Goal: Transaction & Acquisition: Purchase product/service

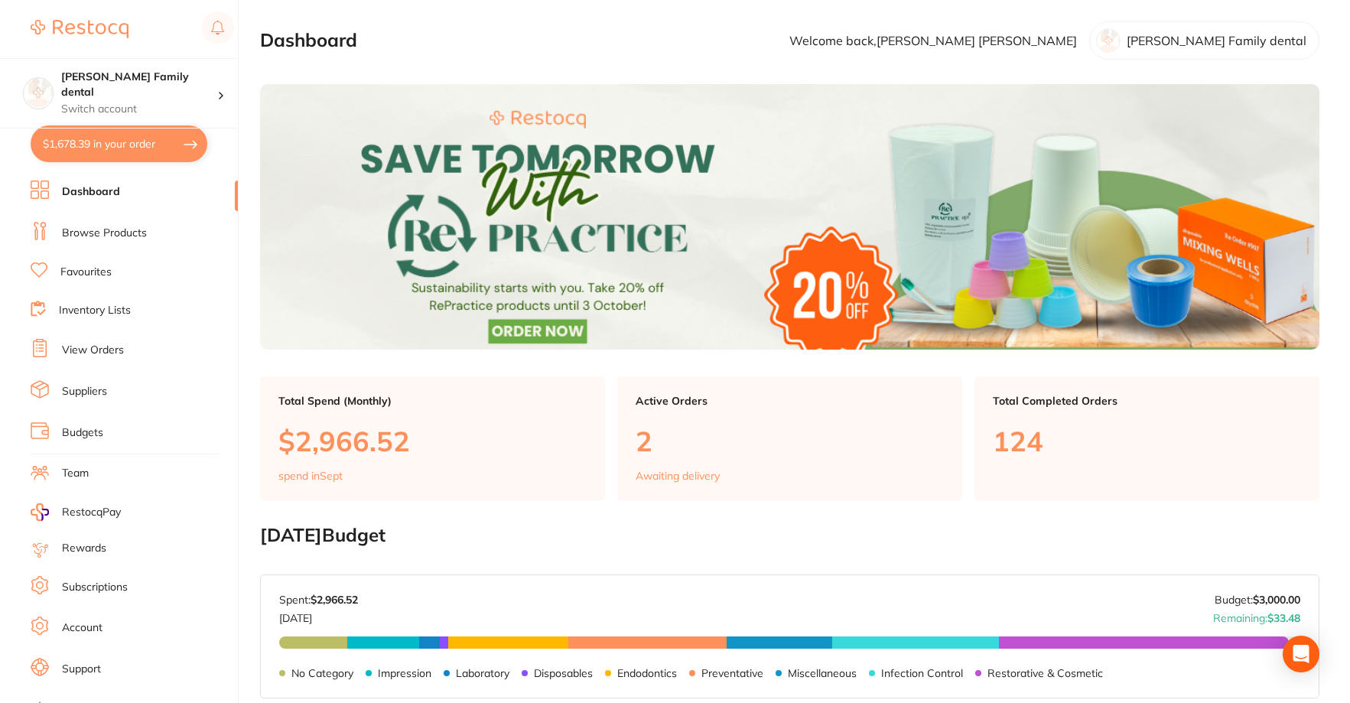
click at [93, 346] on link "View Orders" at bounding box center [93, 350] width 62 height 15
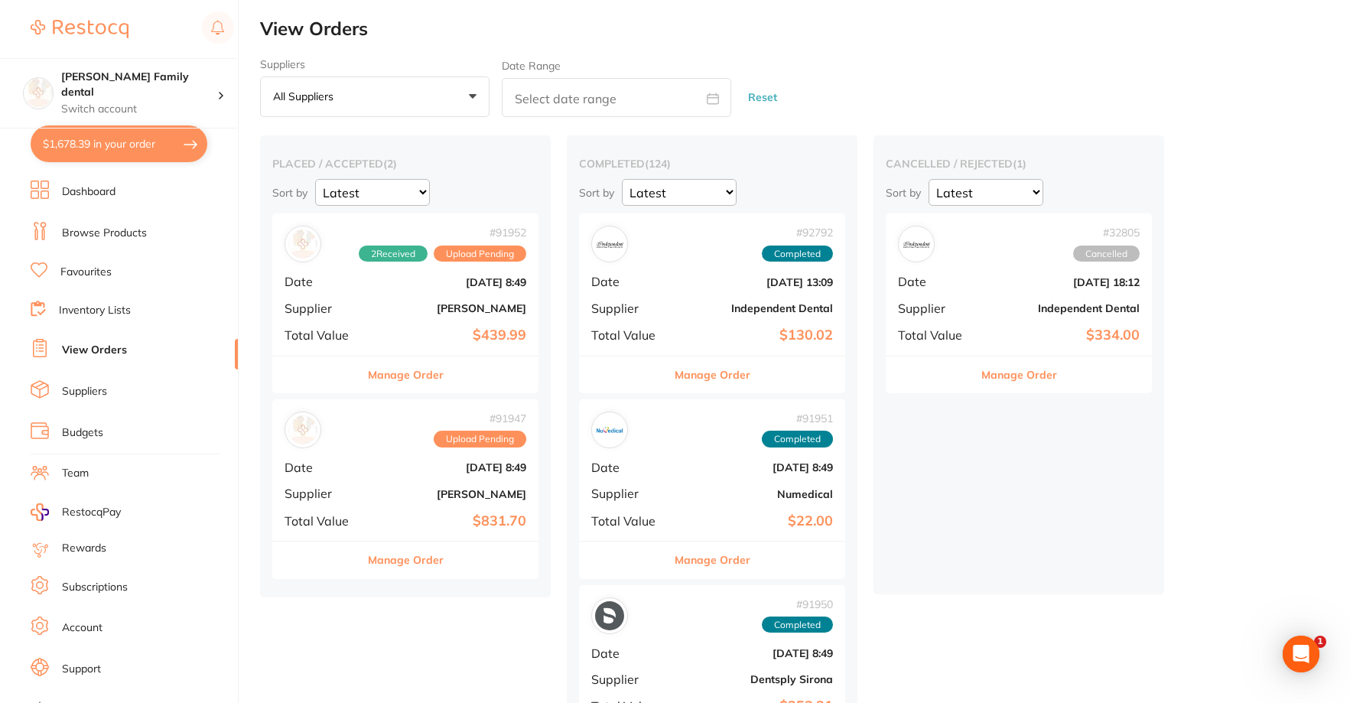
click at [402, 379] on button "Manage Order" at bounding box center [406, 375] width 76 height 37
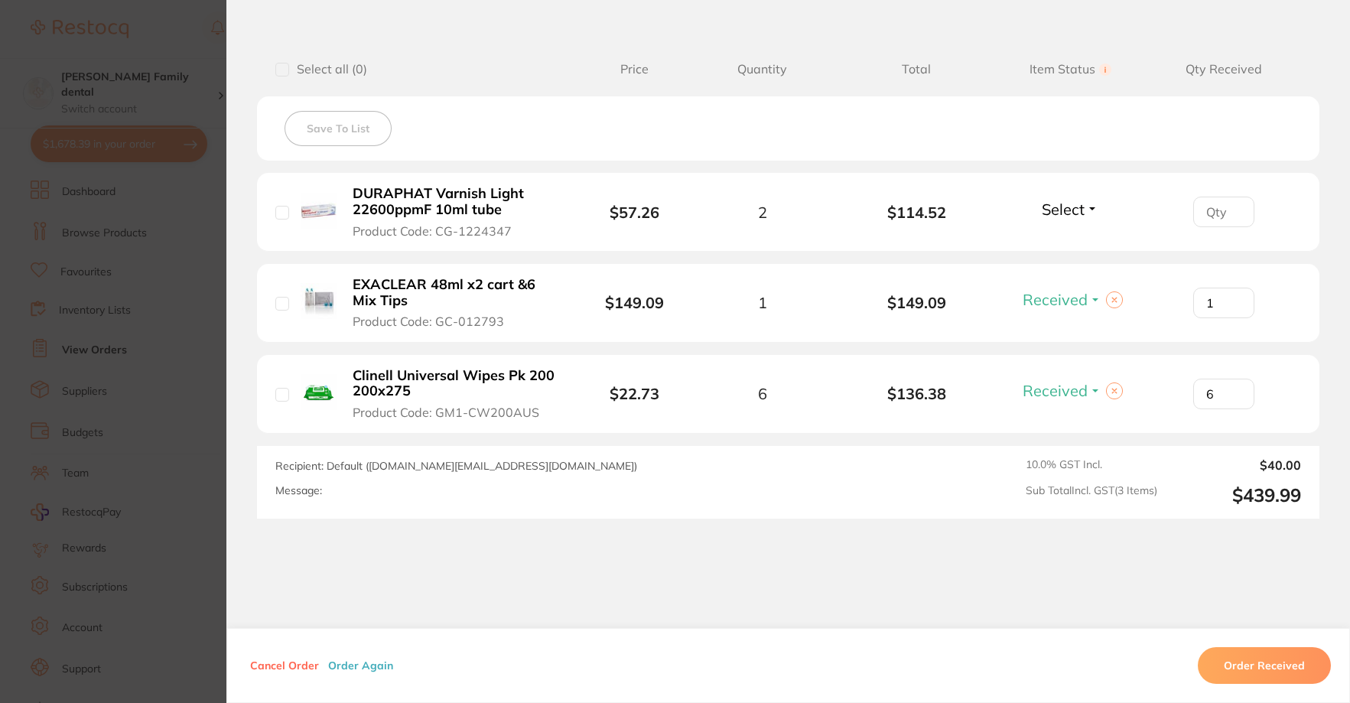
scroll to position [383, 0]
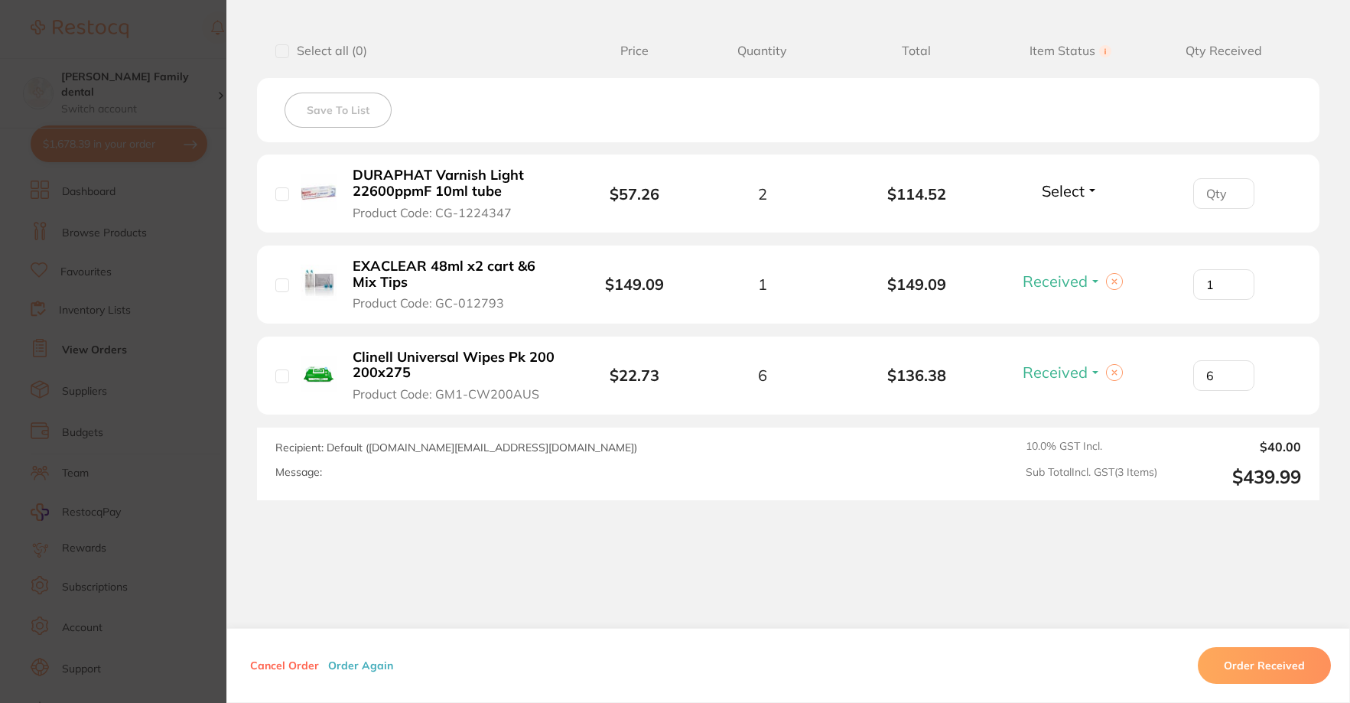
click at [1067, 191] on span "Select" at bounding box center [1063, 190] width 43 height 19
click at [1066, 196] on span "Select" at bounding box center [1063, 190] width 43 height 19
click at [1057, 225] on span "Received" at bounding box center [1070, 223] width 39 height 11
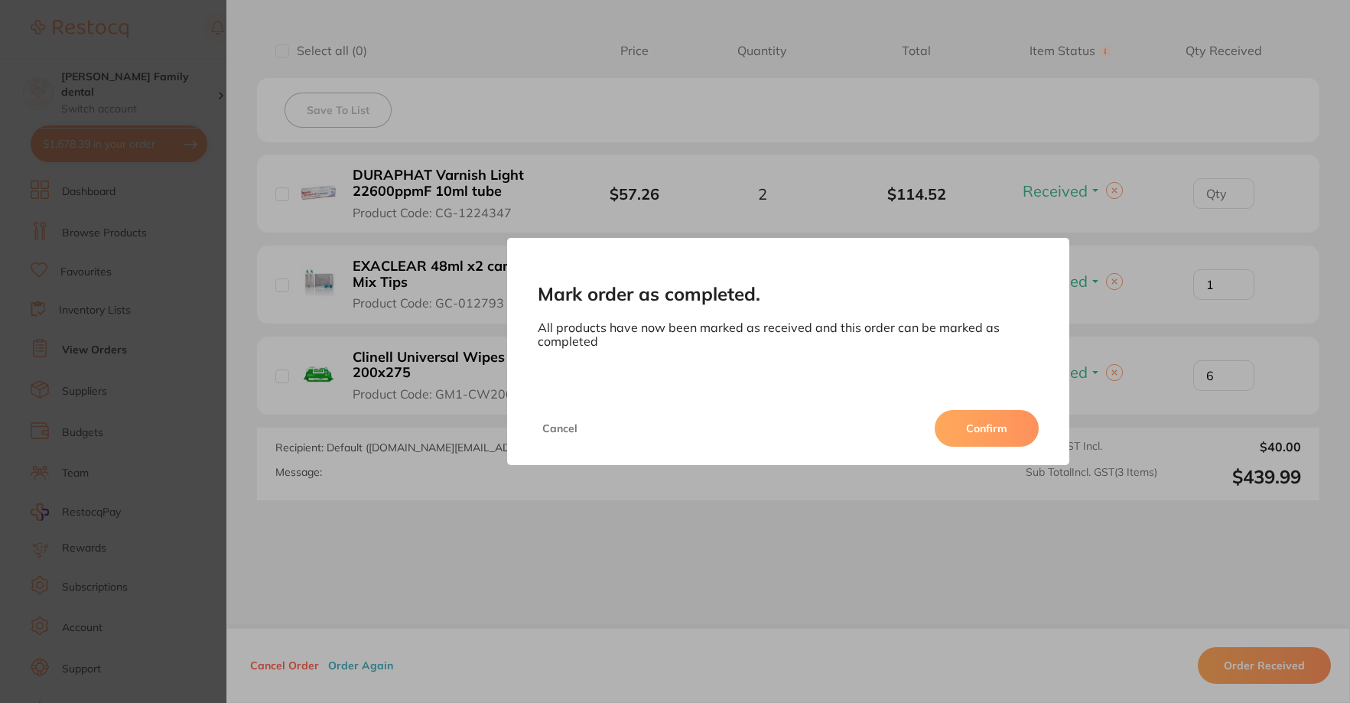
click at [991, 422] on button "Confirm" at bounding box center [987, 428] width 104 height 37
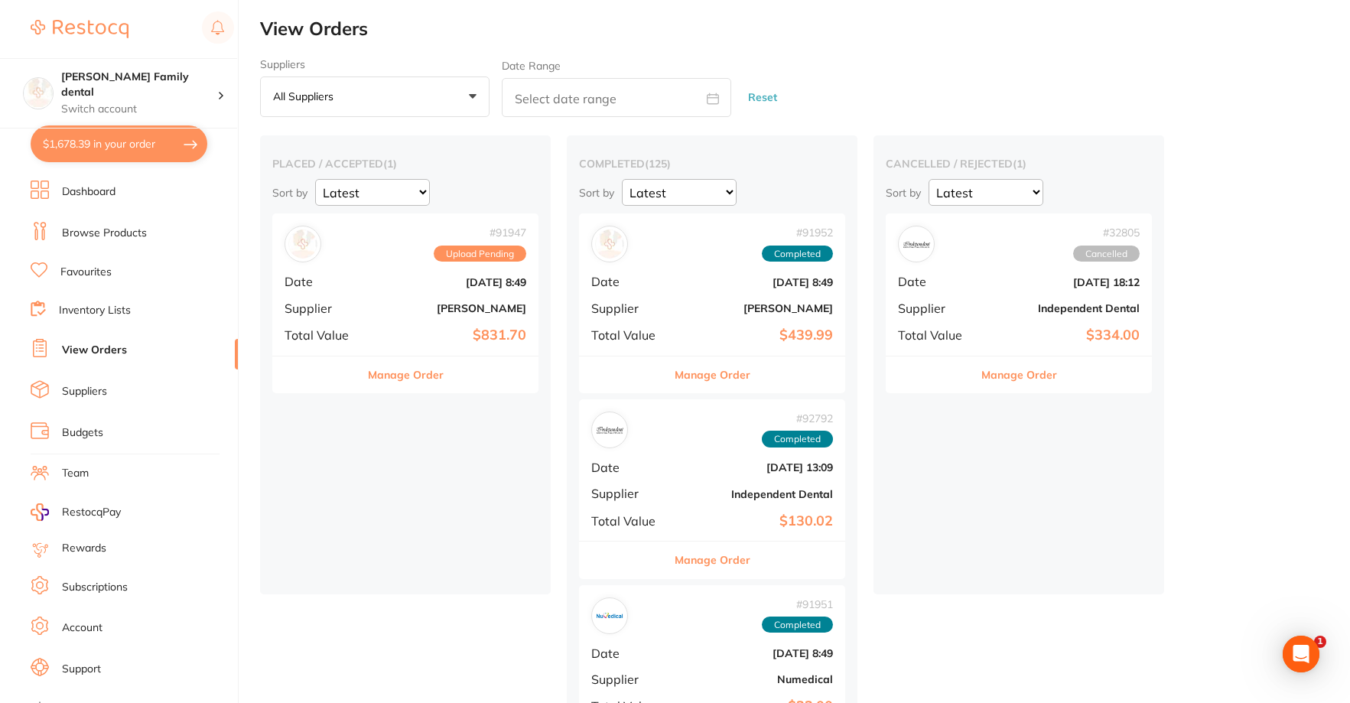
click at [422, 373] on button "Manage Order" at bounding box center [406, 375] width 76 height 37
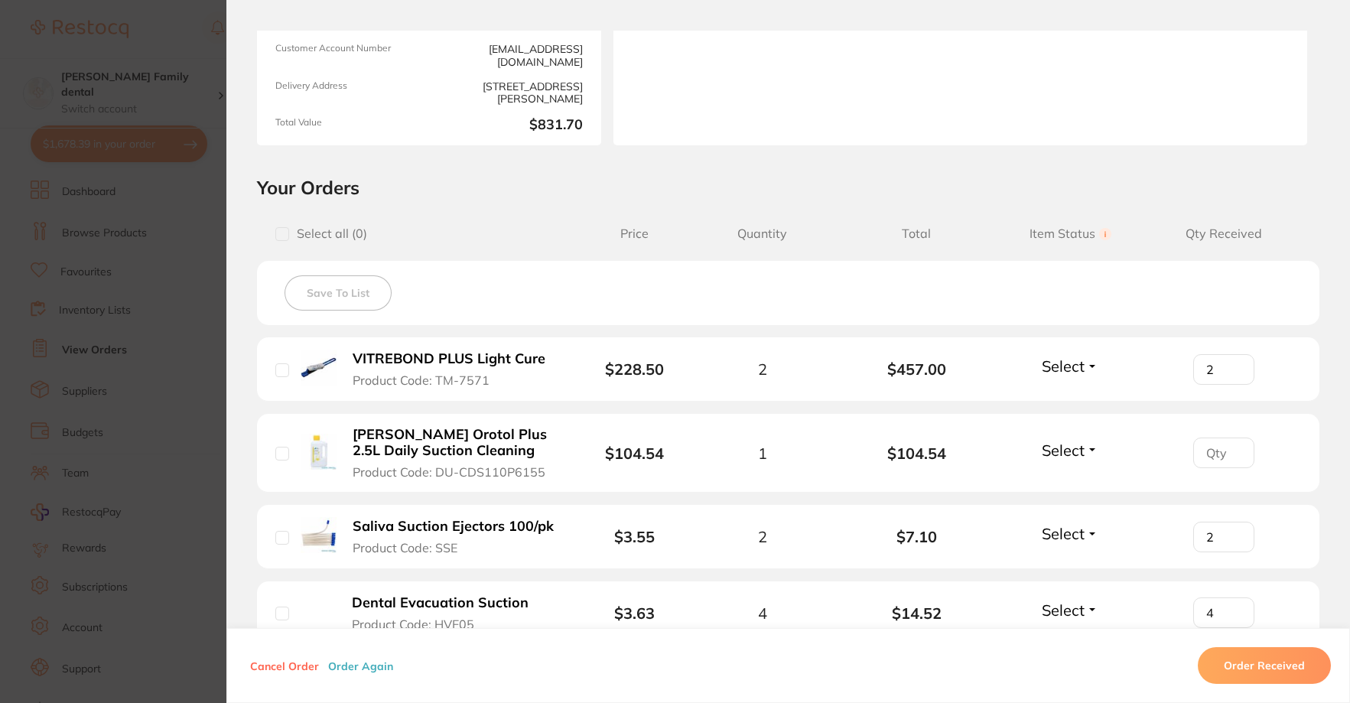
scroll to position [230, 0]
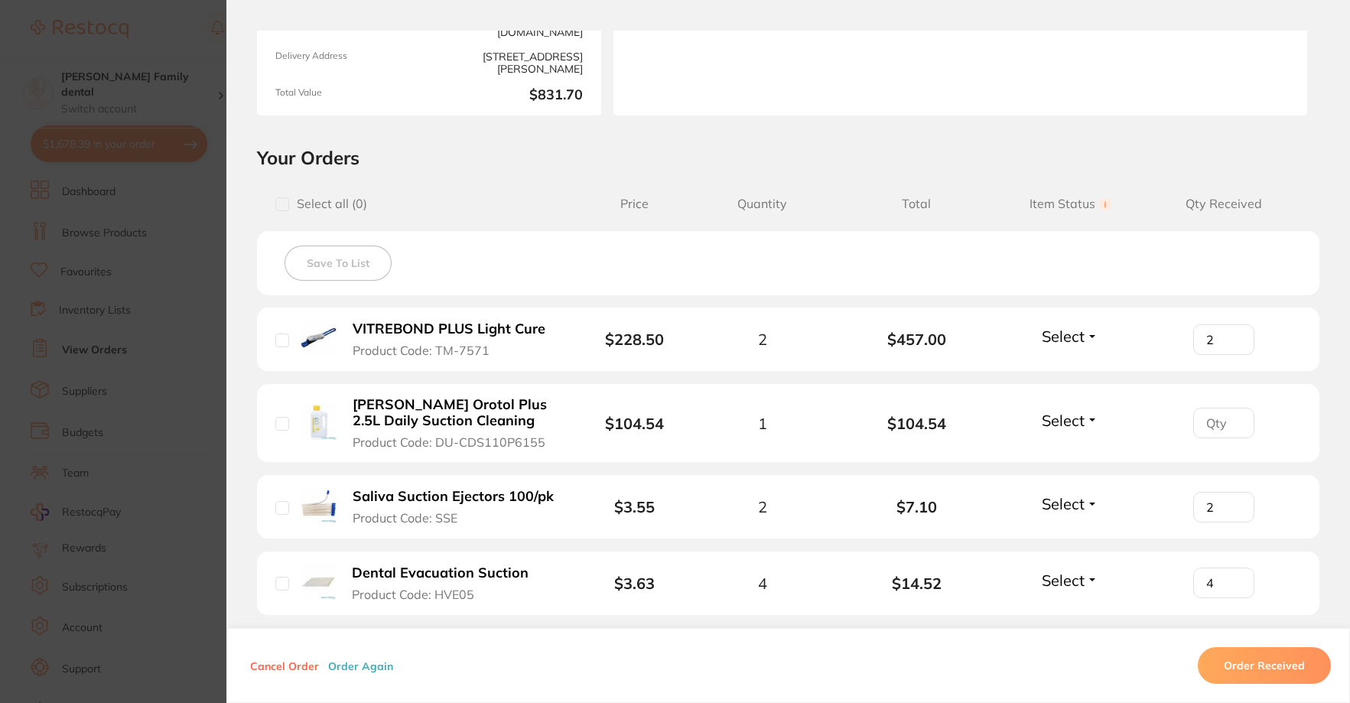
click at [1080, 418] on span "Select" at bounding box center [1063, 420] width 43 height 19
click at [1063, 454] on span "Received" at bounding box center [1070, 453] width 39 height 11
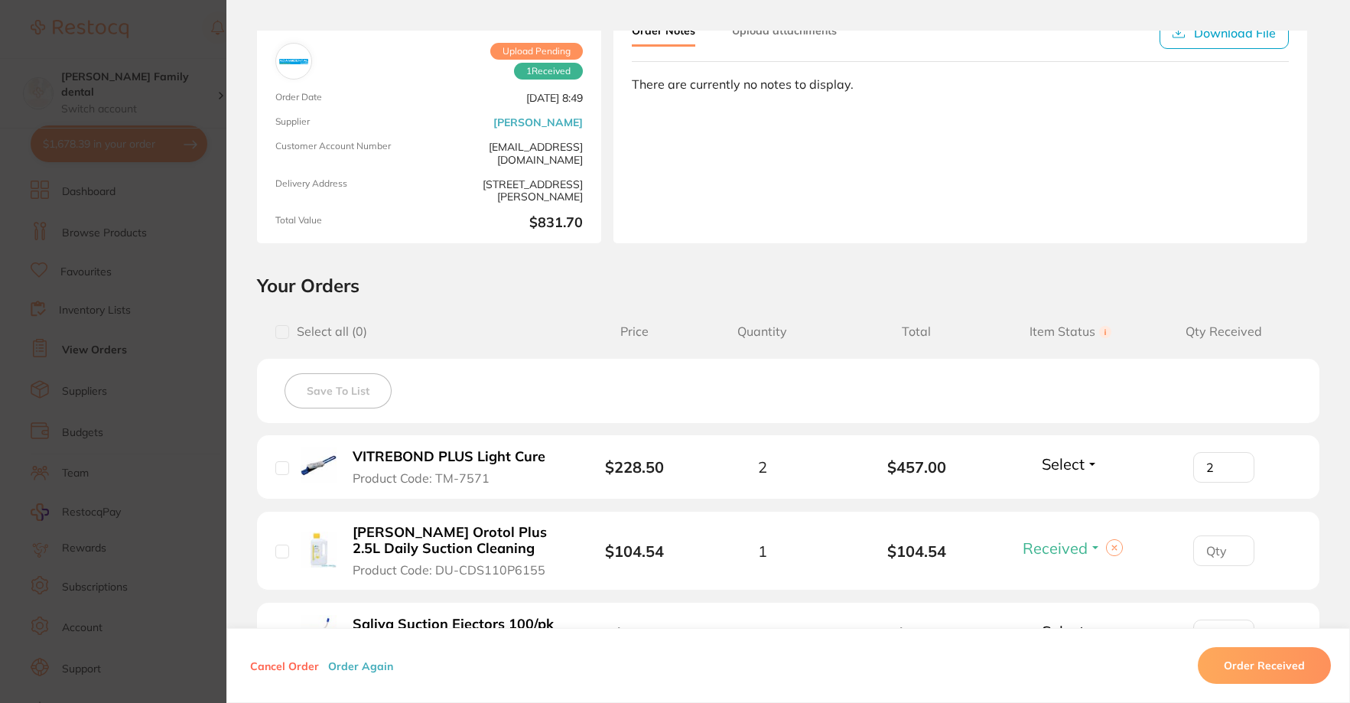
scroll to position [0, 0]
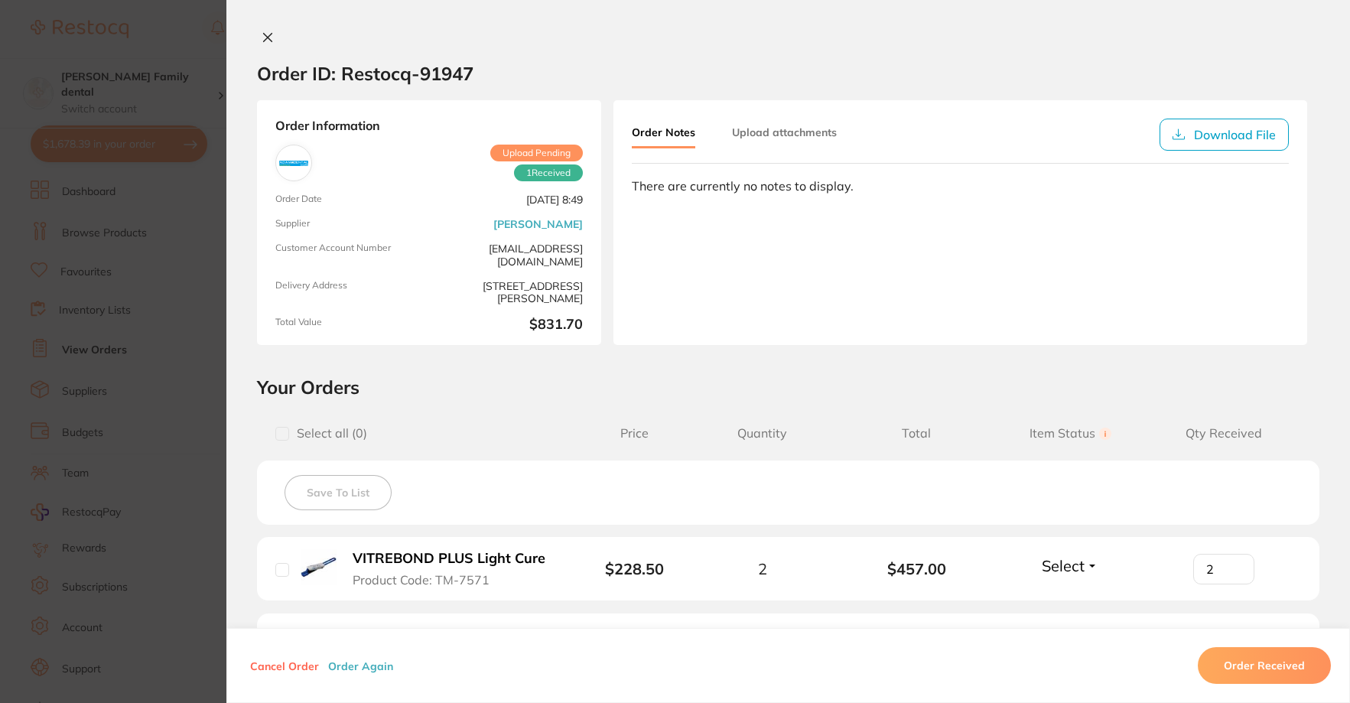
click at [275, 33] on div at bounding box center [788, 39] width 1124 height 16
click at [274, 33] on button at bounding box center [267, 39] width 21 height 16
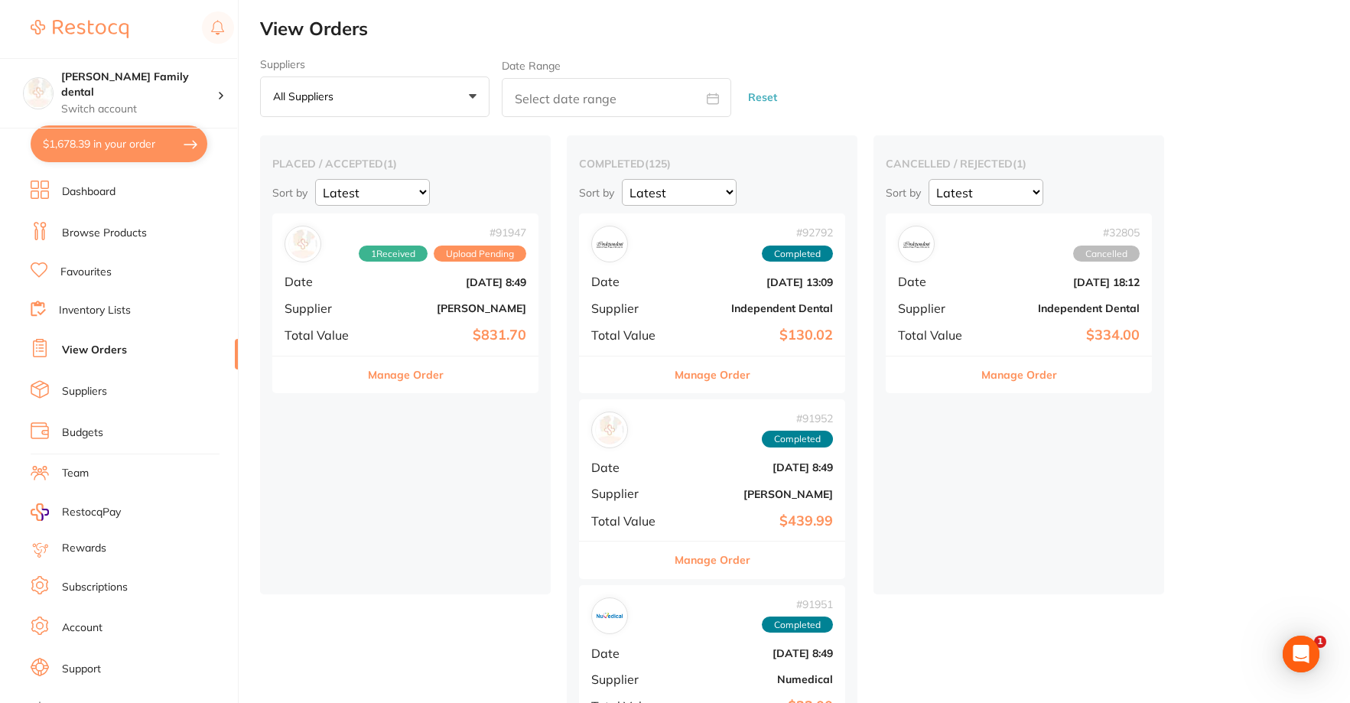
click at [99, 230] on link "Browse Products" at bounding box center [104, 233] width 85 height 15
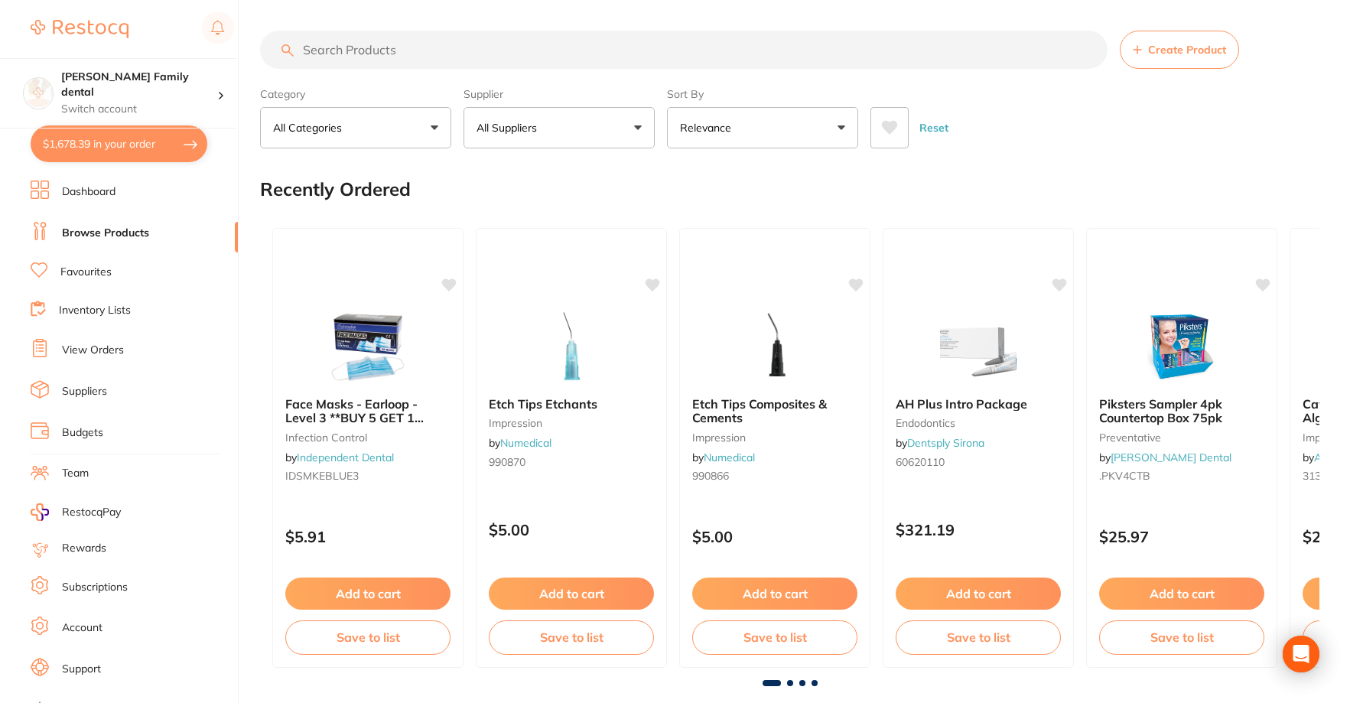
click at [565, 137] on button "All Suppliers" at bounding box center [559, 127] width 191 height 41
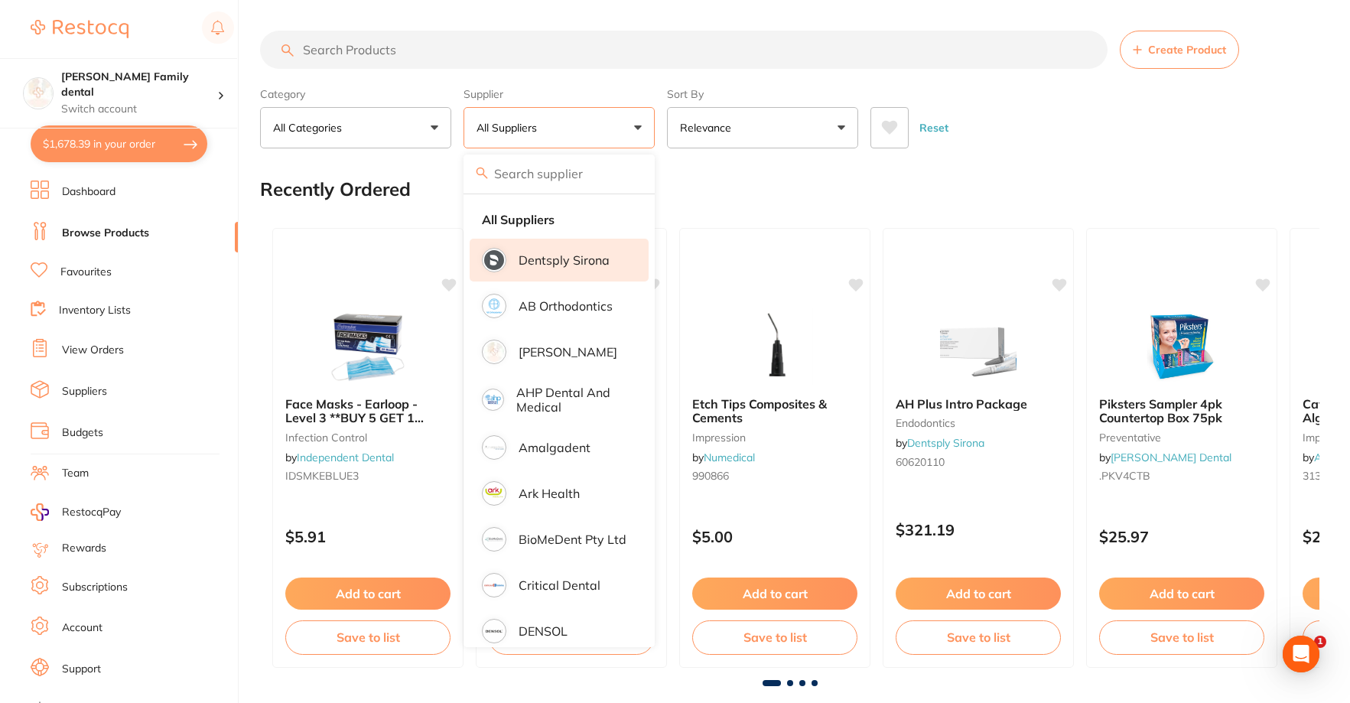
click at [555, 250] on li "Dentsply Sirona" at bounding box center [559, 260] width 179 height 43
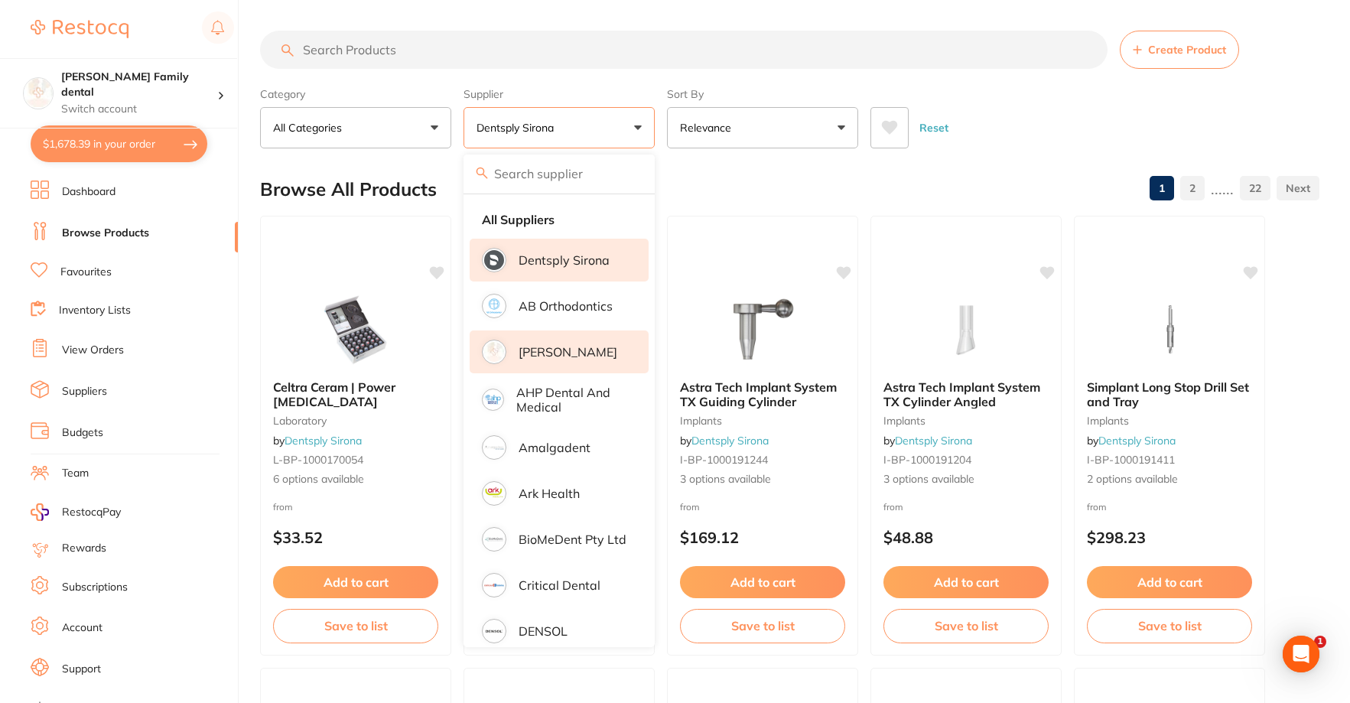
click at [548, 347] on p "[PERSON_NAME]" at bounding box center [568, 352] width 99 height 14
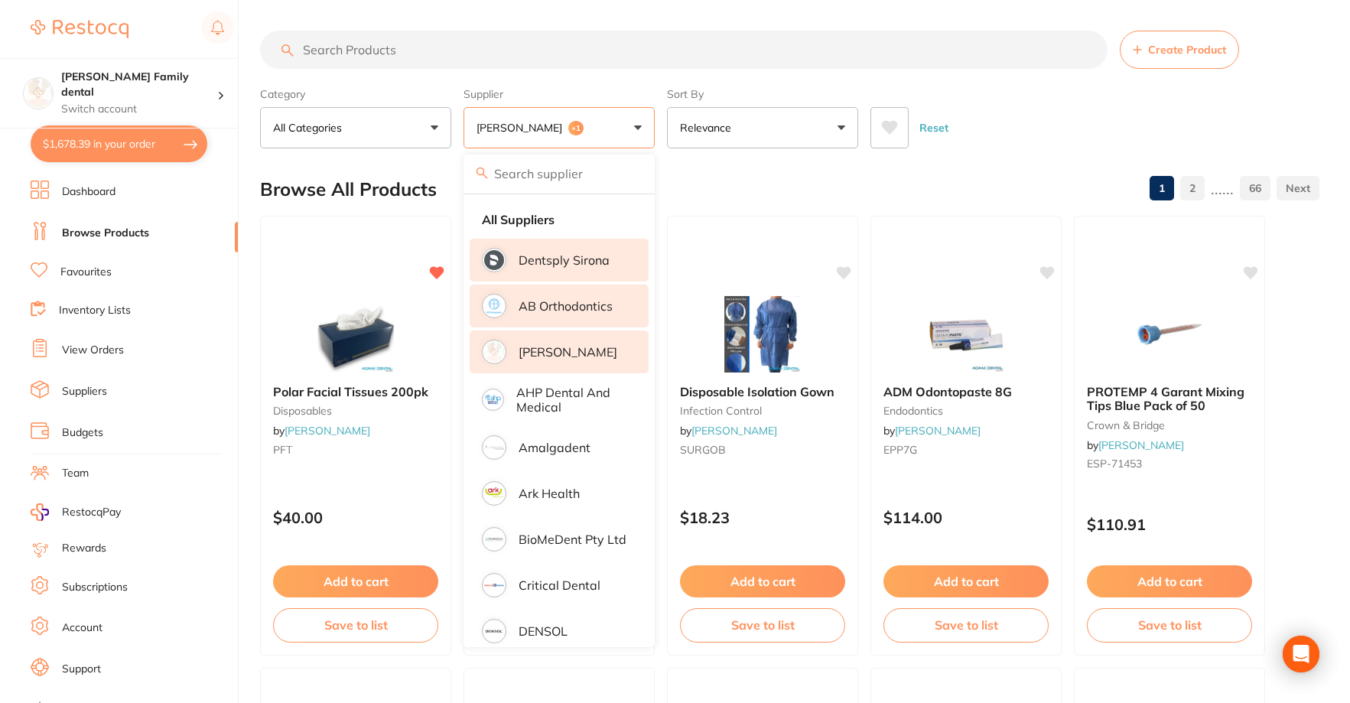
scroll to position [77, 0]
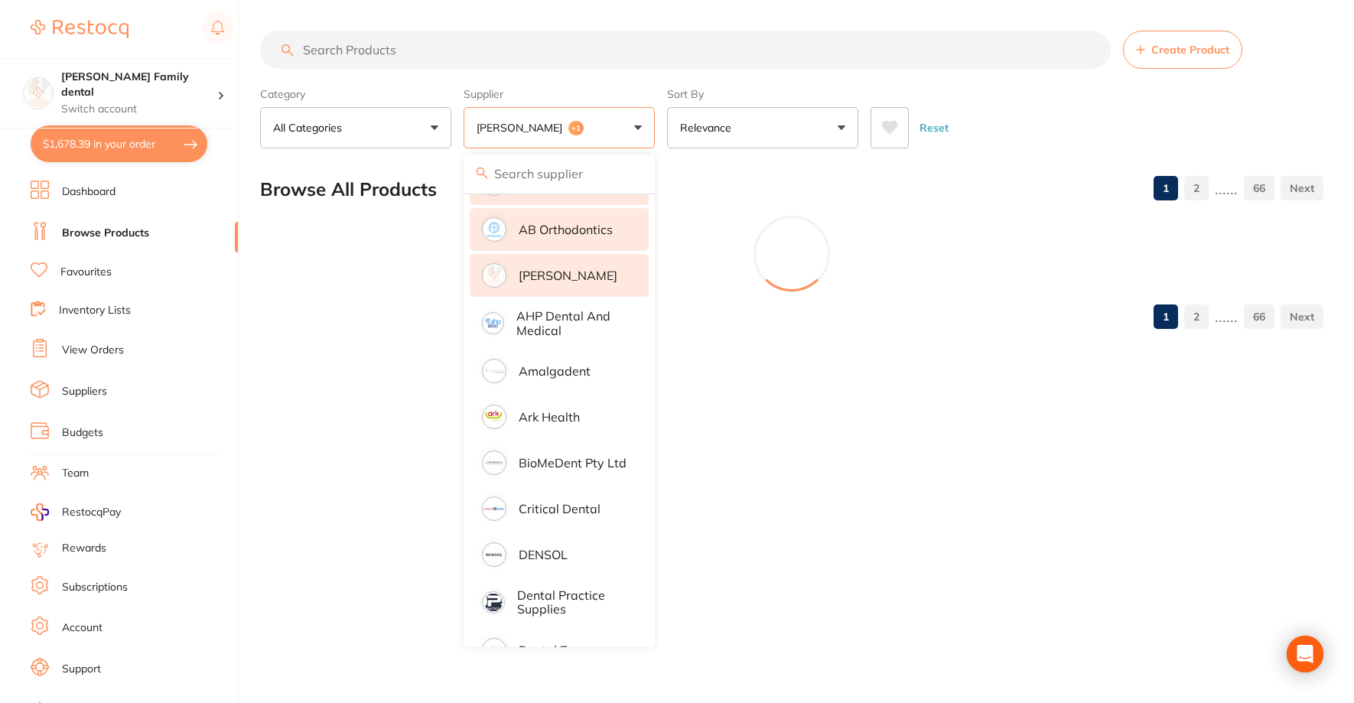
click at [573, 247] on li "AB Orthodontics" at bounding box center [559, 229] width 179 height 43
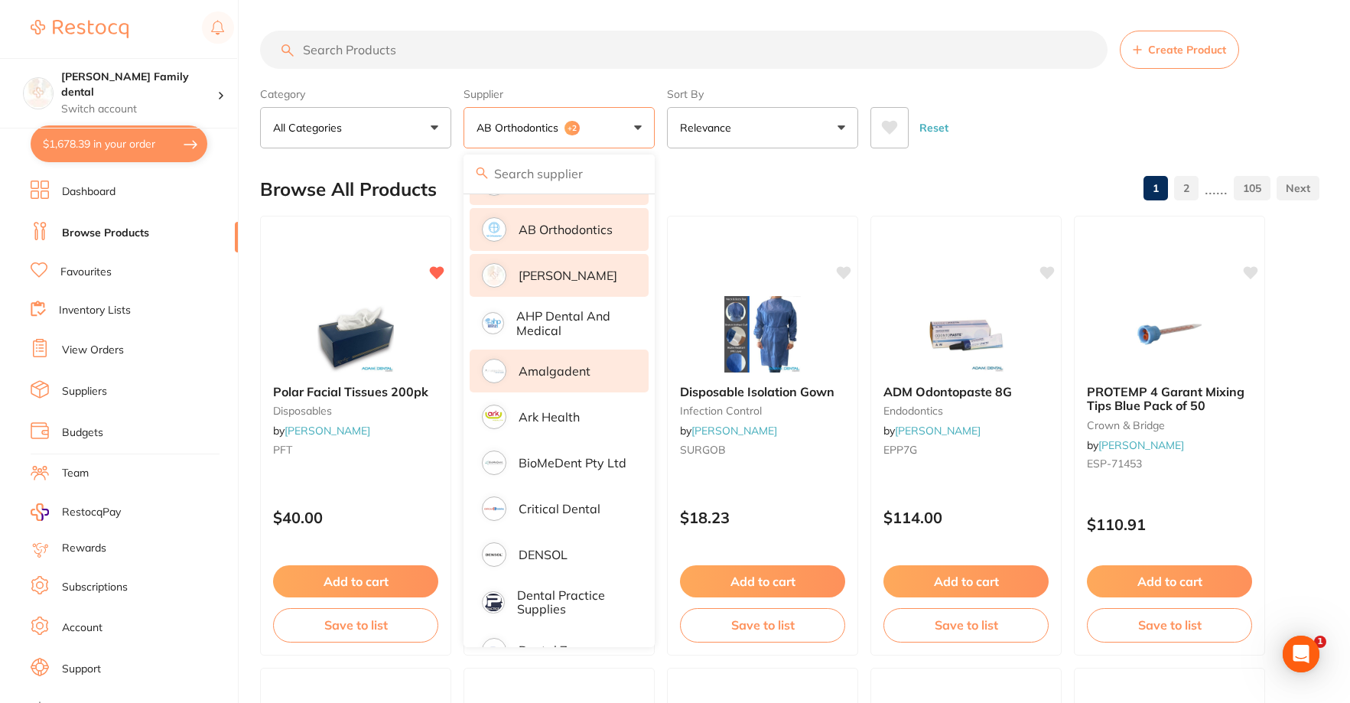
scroll to position [0, 0]
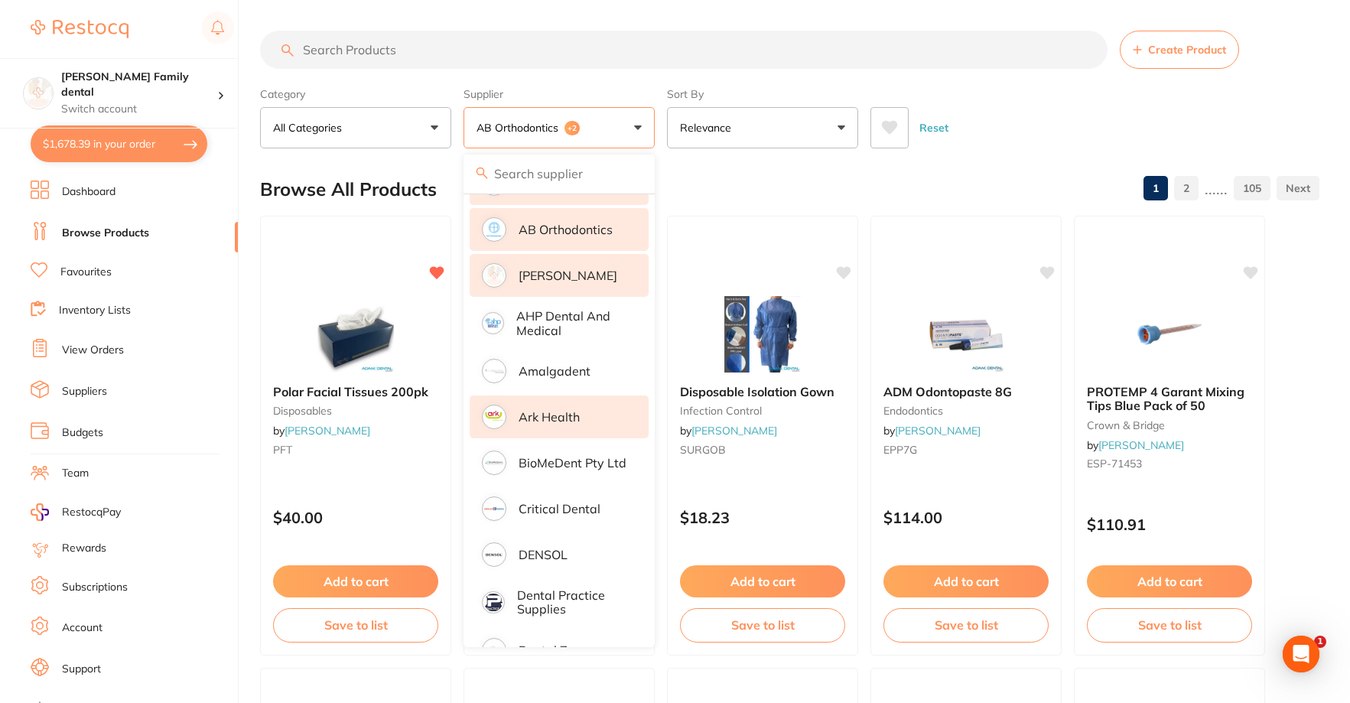
click at [562, 416] on p "Ark Health" at bounding box center [549, 417] width 61 height 14
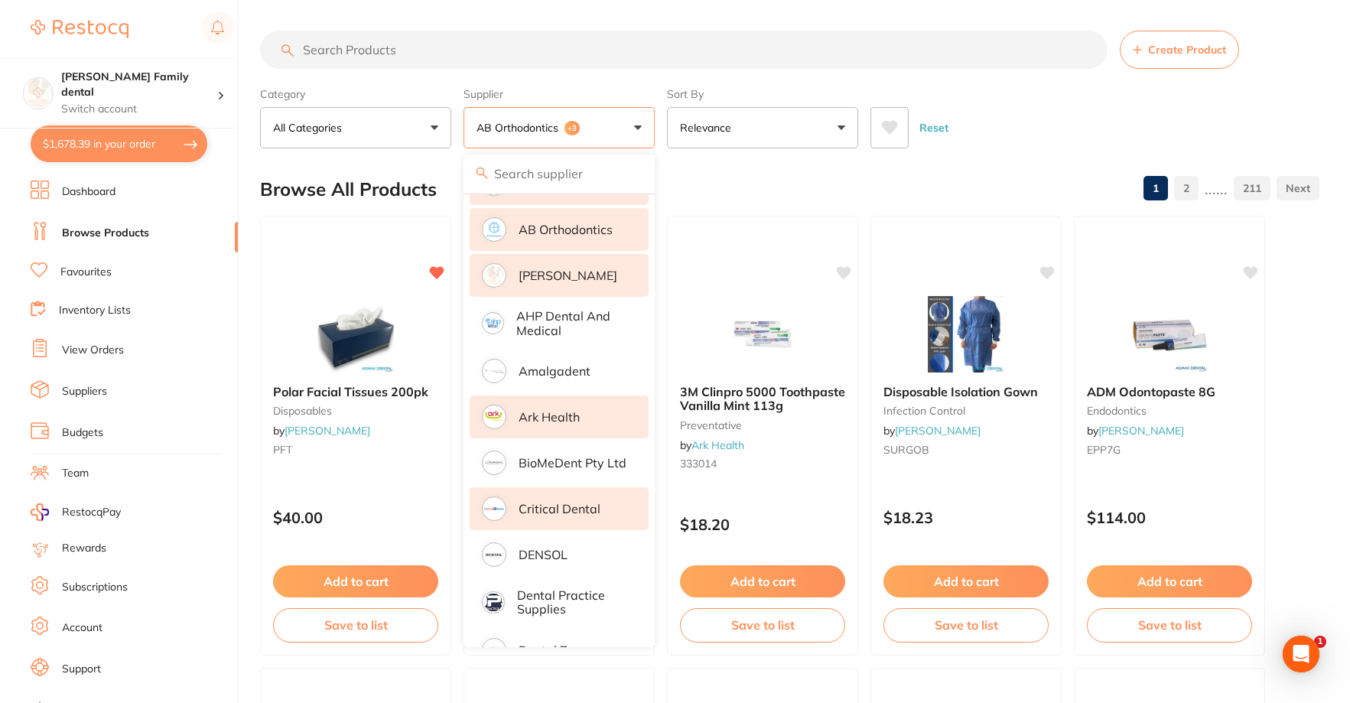
click at [570, 505] on p "Critical Dental" at bounding box center [560, 509] width 82 height 14
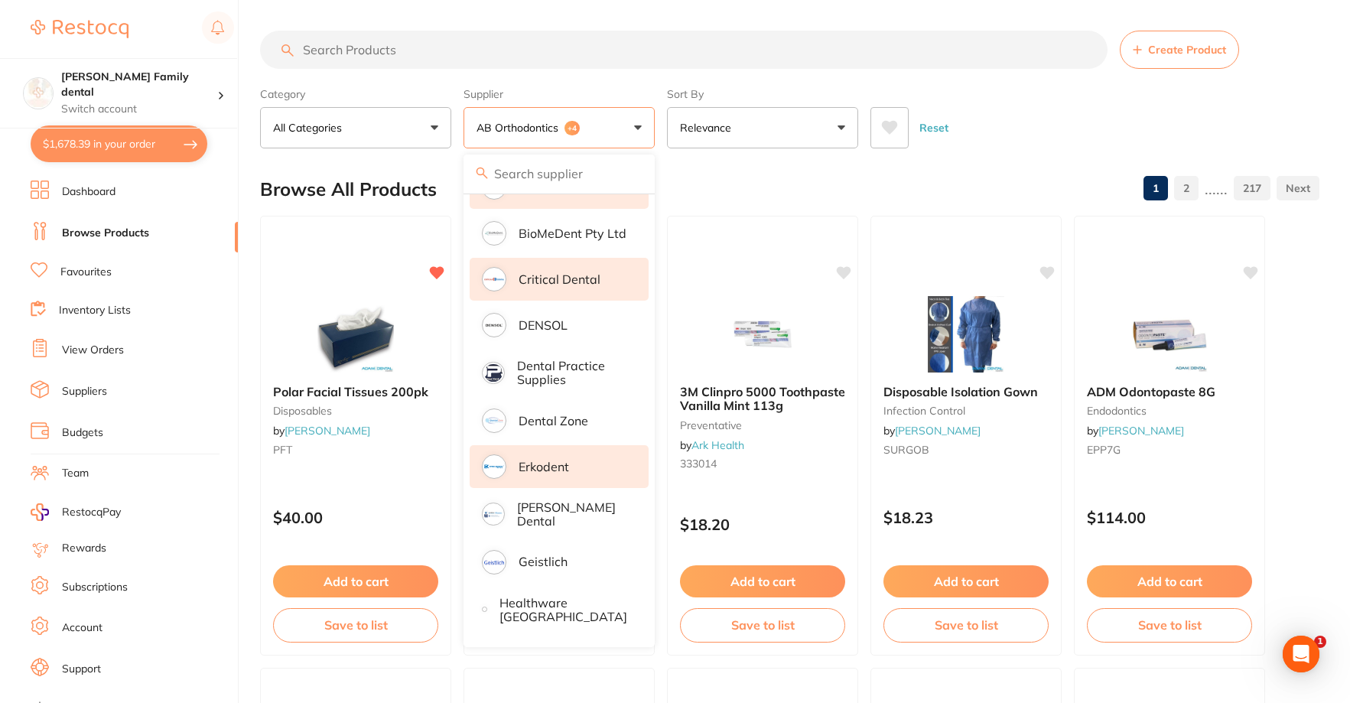
click at [544, 480] on li "Erkodent" at bounding box center [559, 466] width 179 height 43
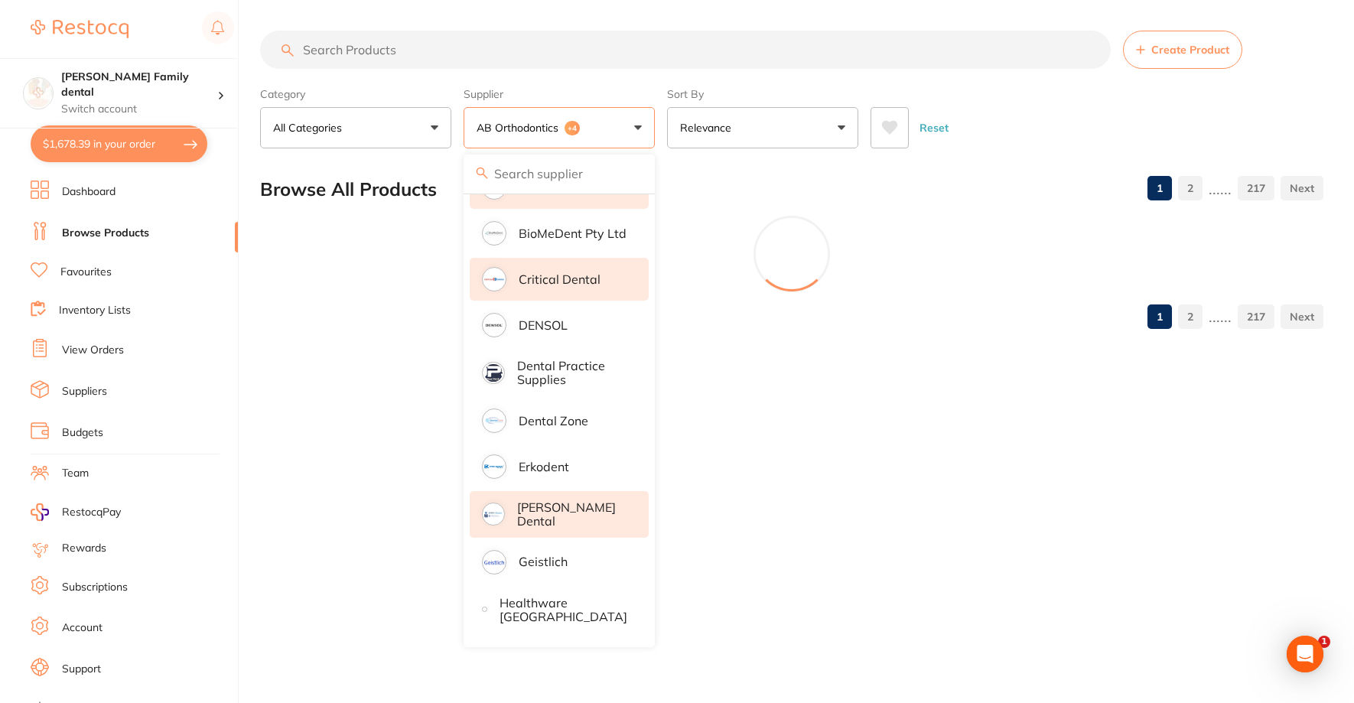
click at [551, 509] on p "[PERSON_NAME] Dental" at bounding box center [572, 514] width 110 height 28
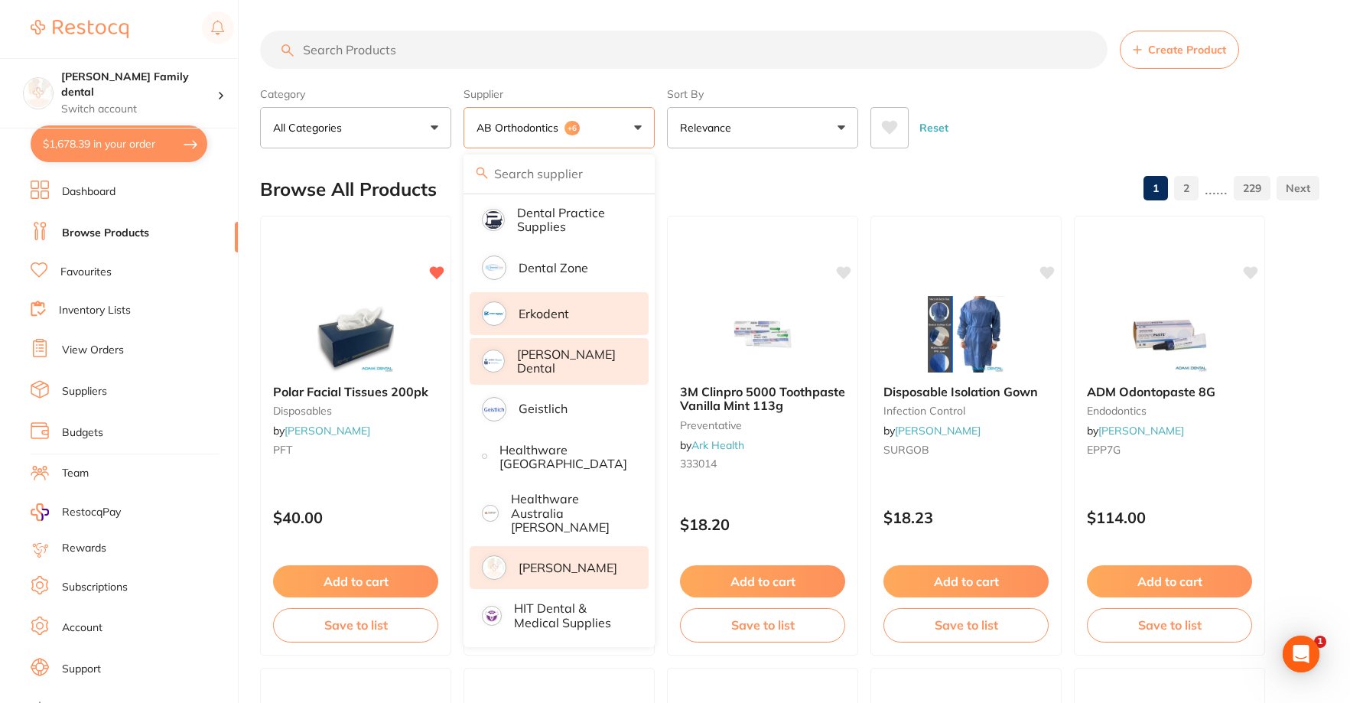
click at [559, 561] on p "[PERSON_NAME]" at bounding box center [568, 568] width 99 height 14
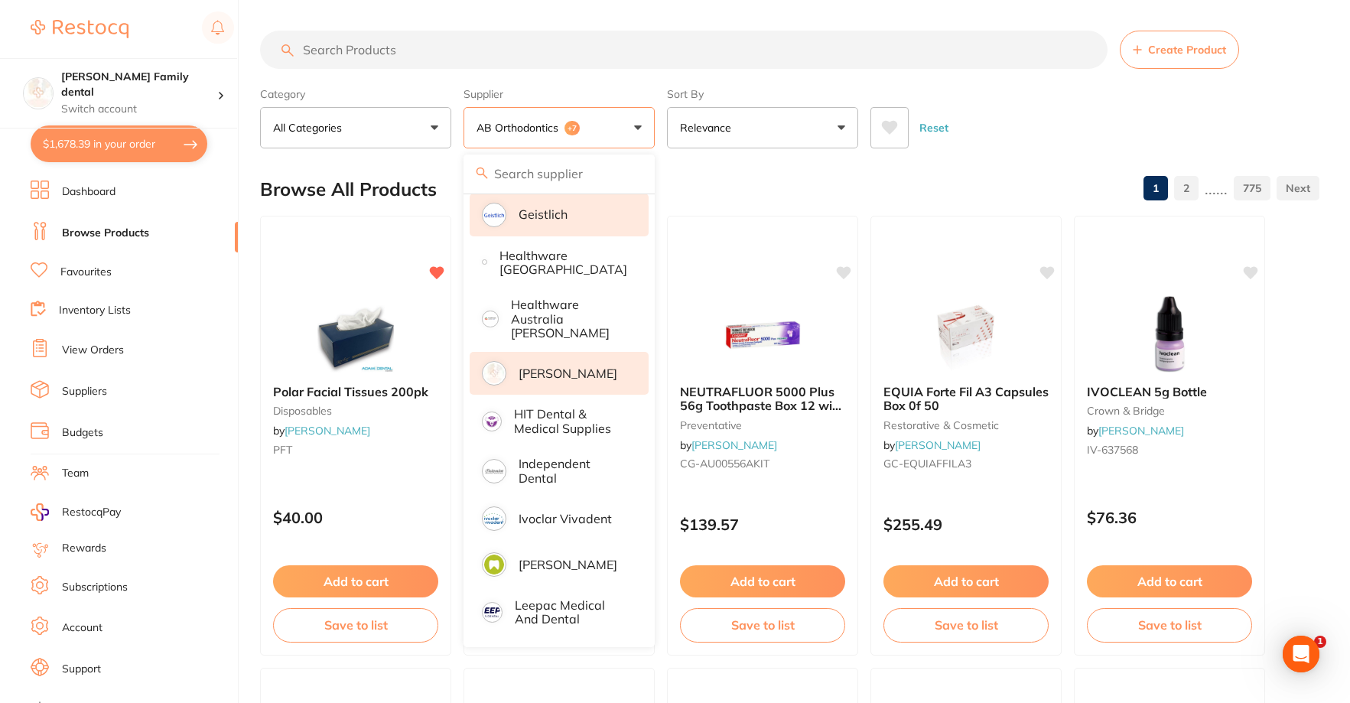
scroll to position [689, 0]
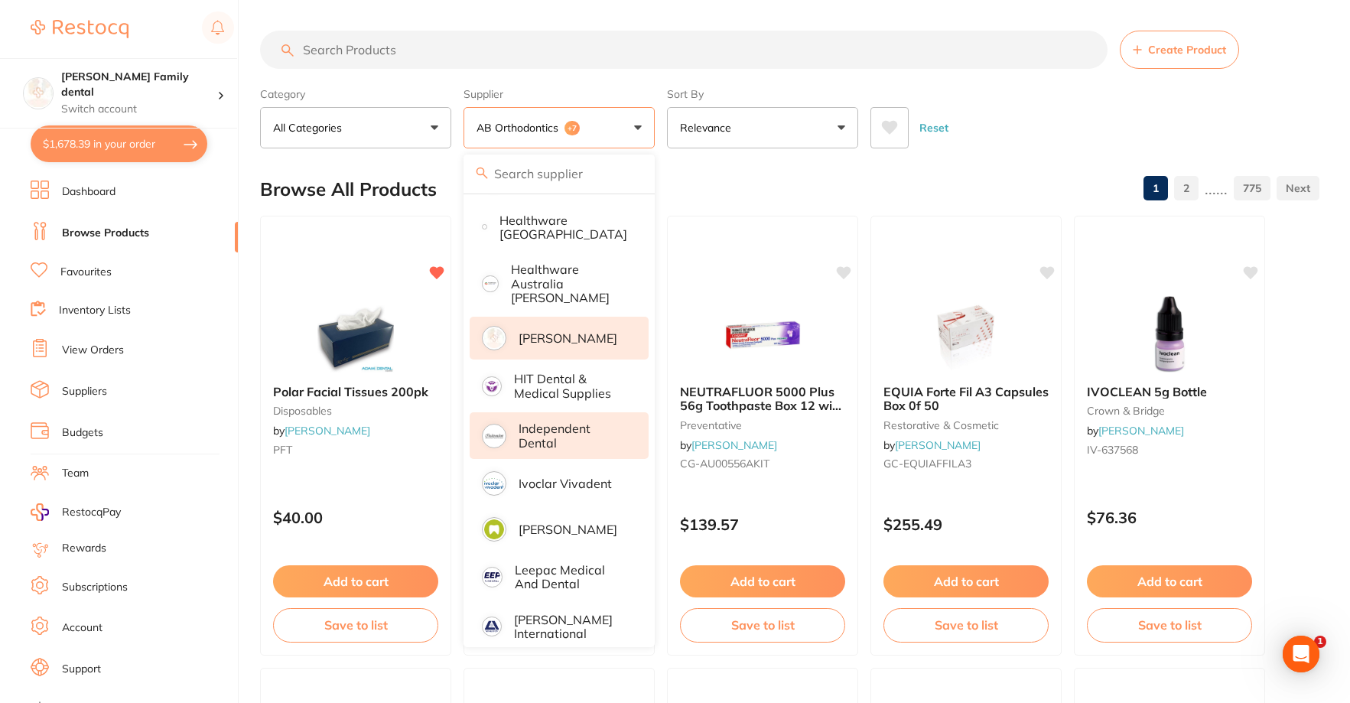
click at [529, 422] on p "Independent Dental" at bounding box center [573, 436] width 109 height 28
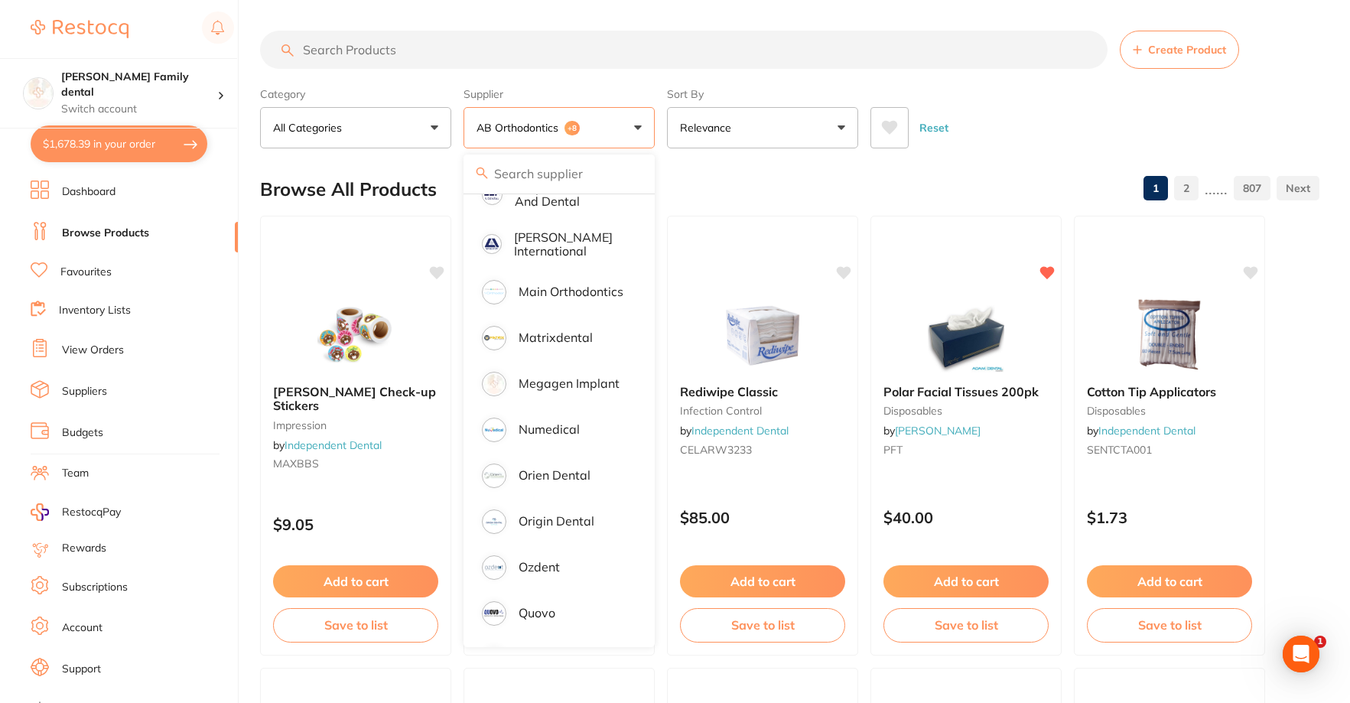
scroll to position [0, 0]
click at [542, 422] on p "Numedical" at bounding box center [549, 429] width 61 height 14
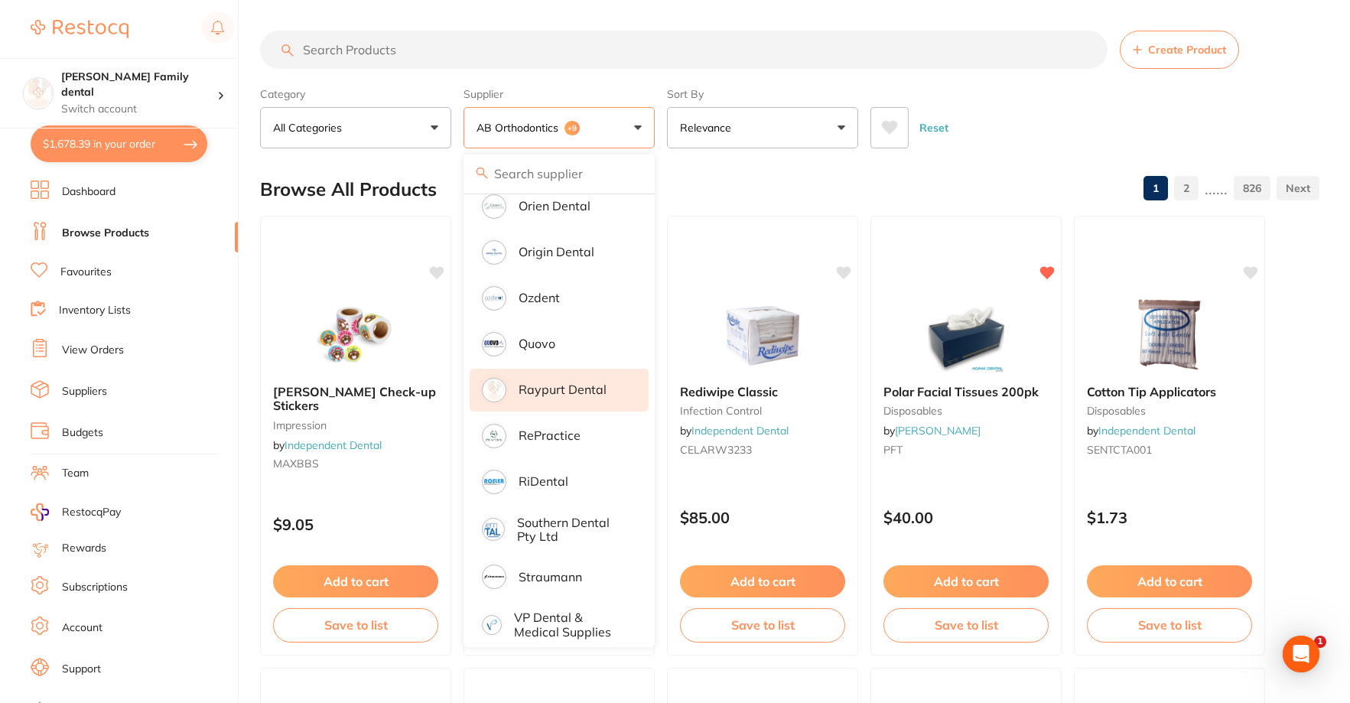
scroll to position [728, 0]
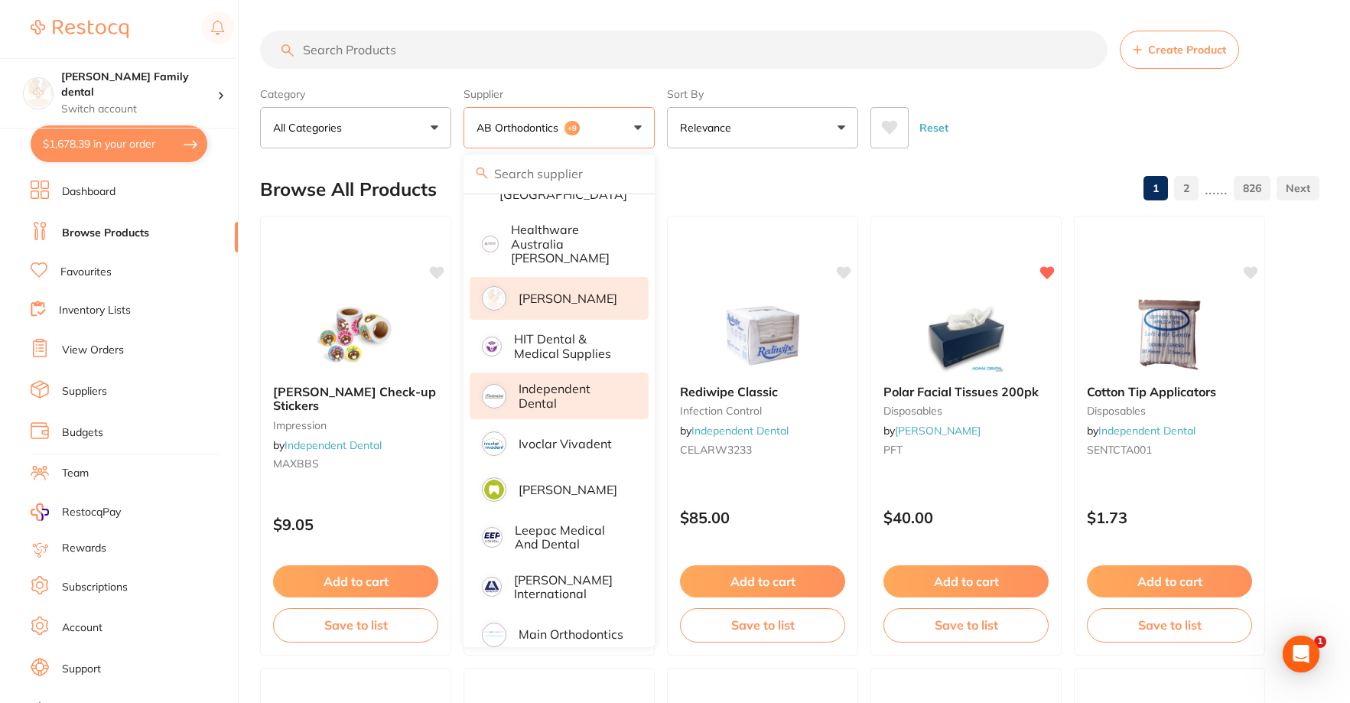
click at [373, 41] on input "search" at bounding box center [684, 50] width 848 height 38
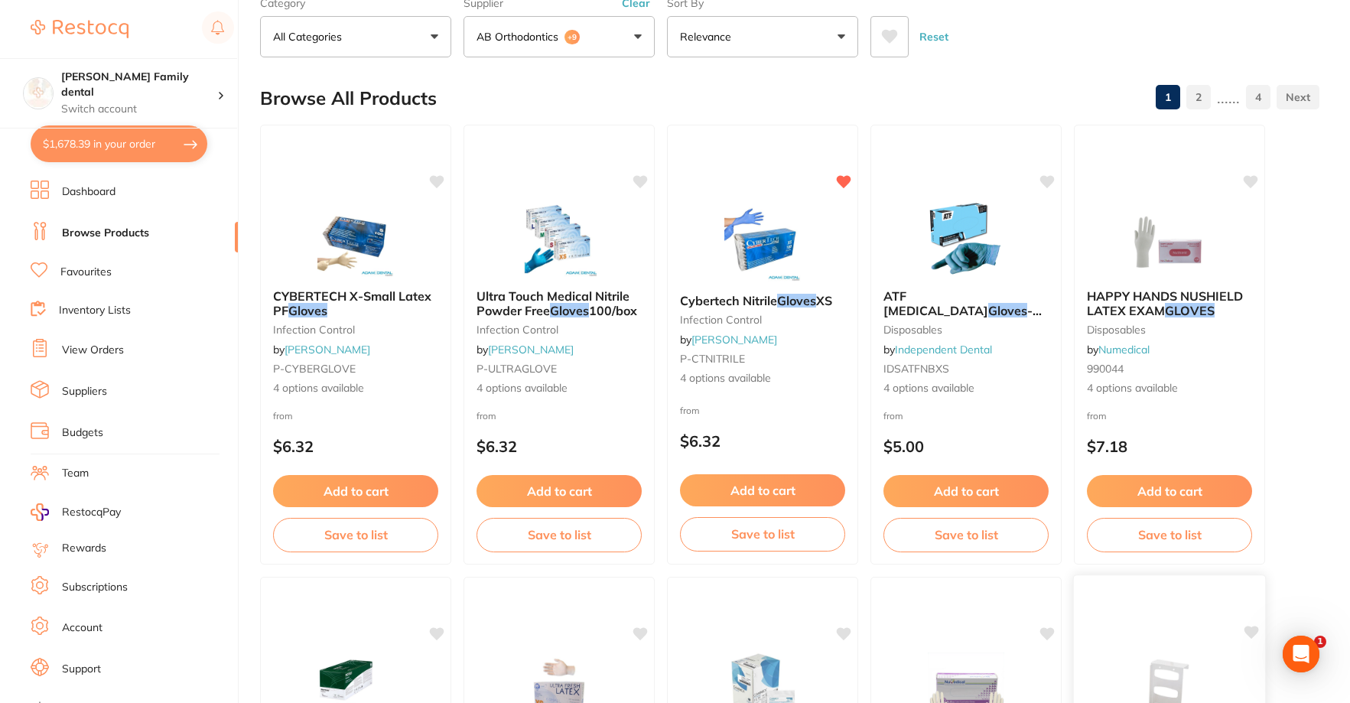
scroll to position [77, 0]
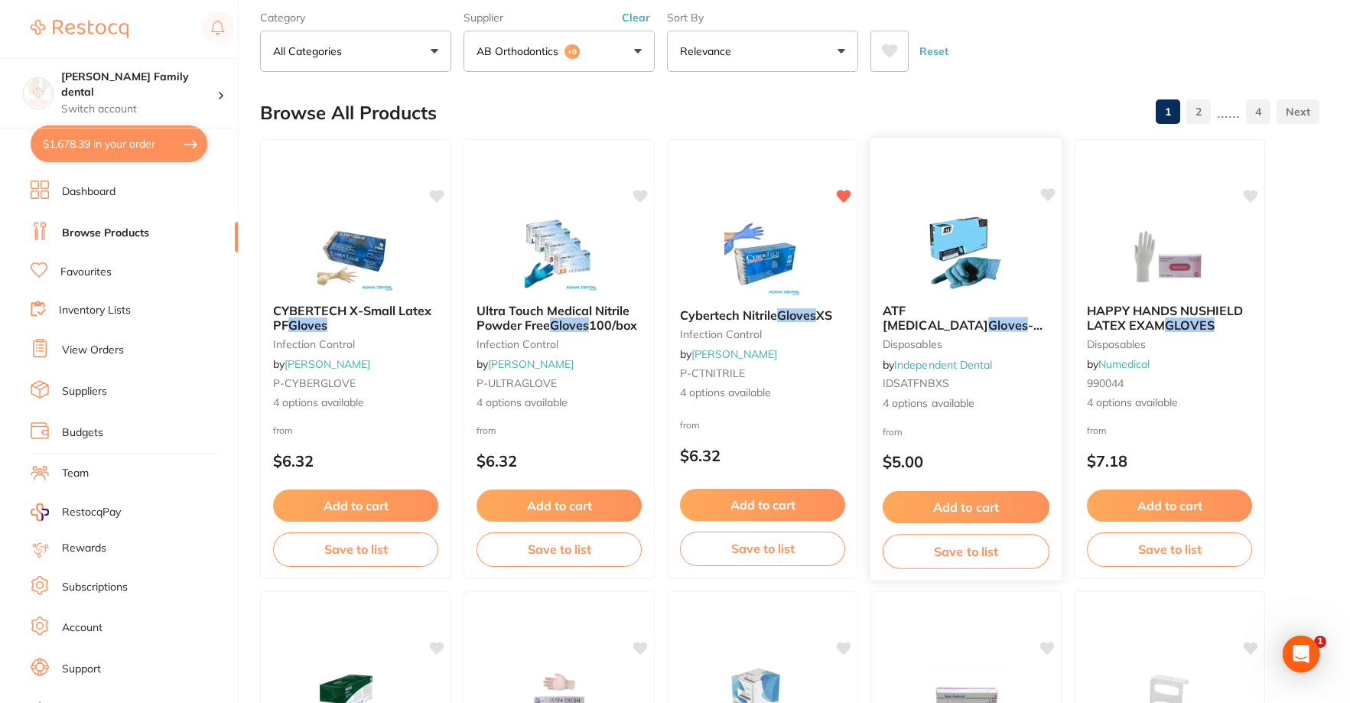
type input "gloves"
click at [956, 498] on button "Add to cart" at bounding box center [966, 507] width 167 height 33
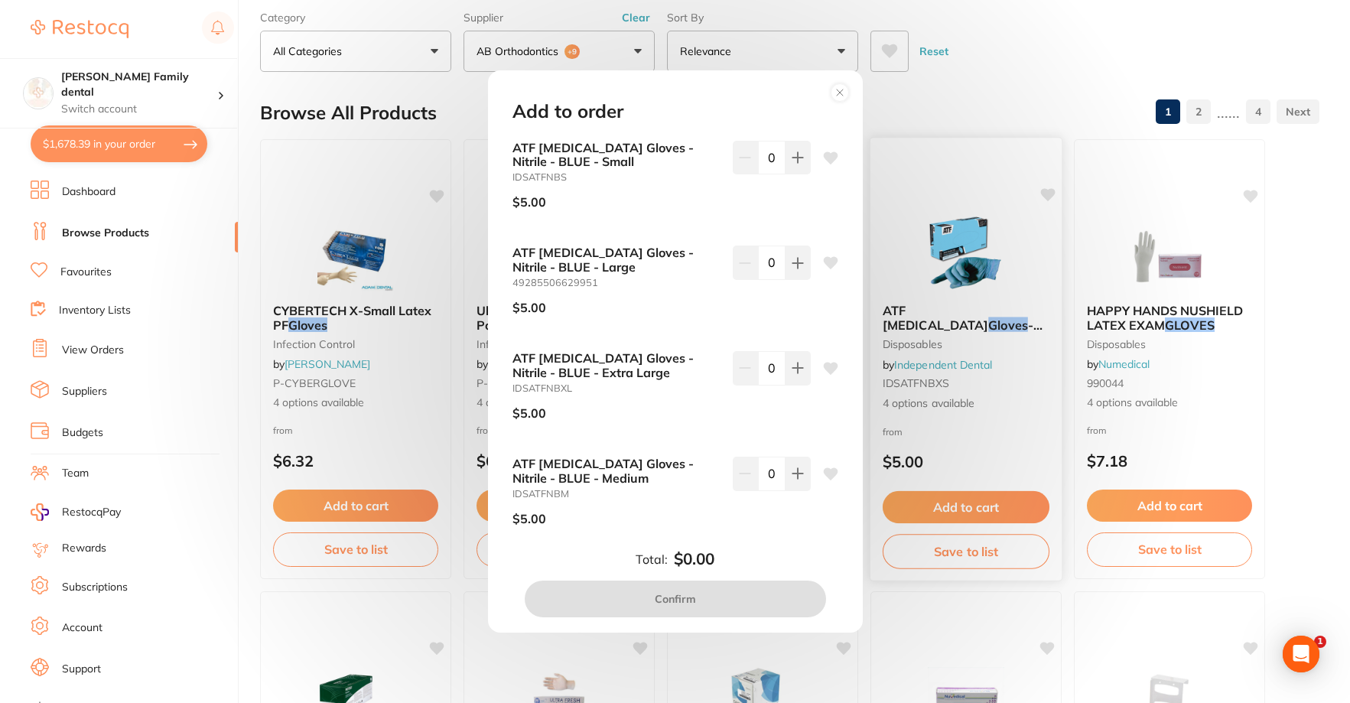
scroll to position [0, 0]
click at [793, 479] on icon at bounding box center [798, 473] width 12 height 12
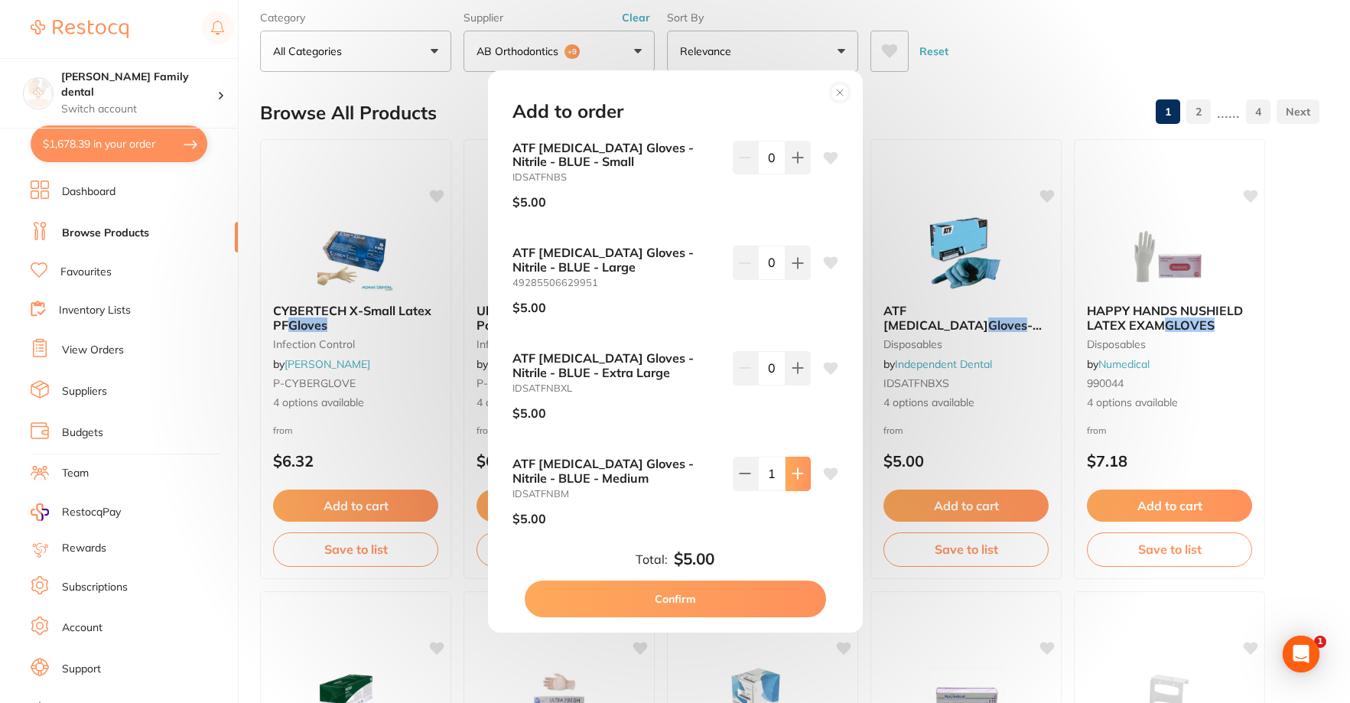
click at [793, 479] on icon at bounding box center [798, 473] width 12 height 12
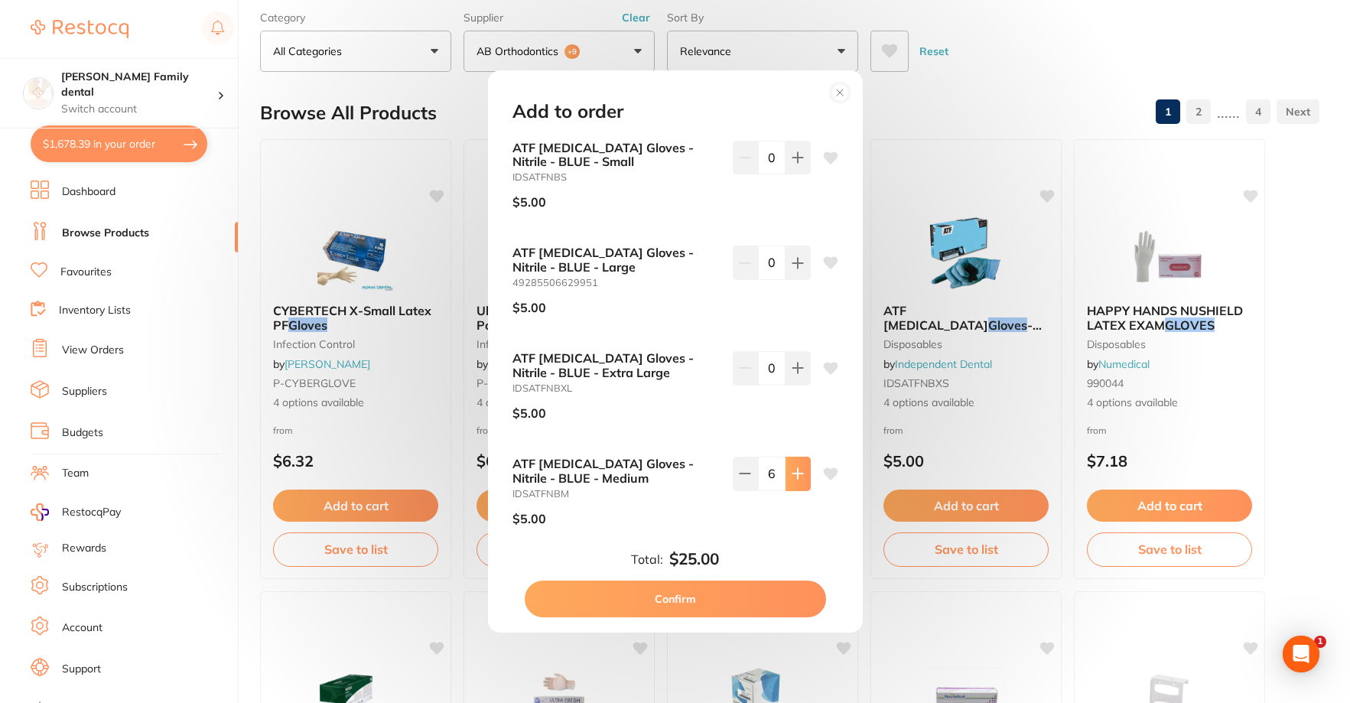
click at [793, 479] on icon at bounding box center [798, 473] width 12 height 12
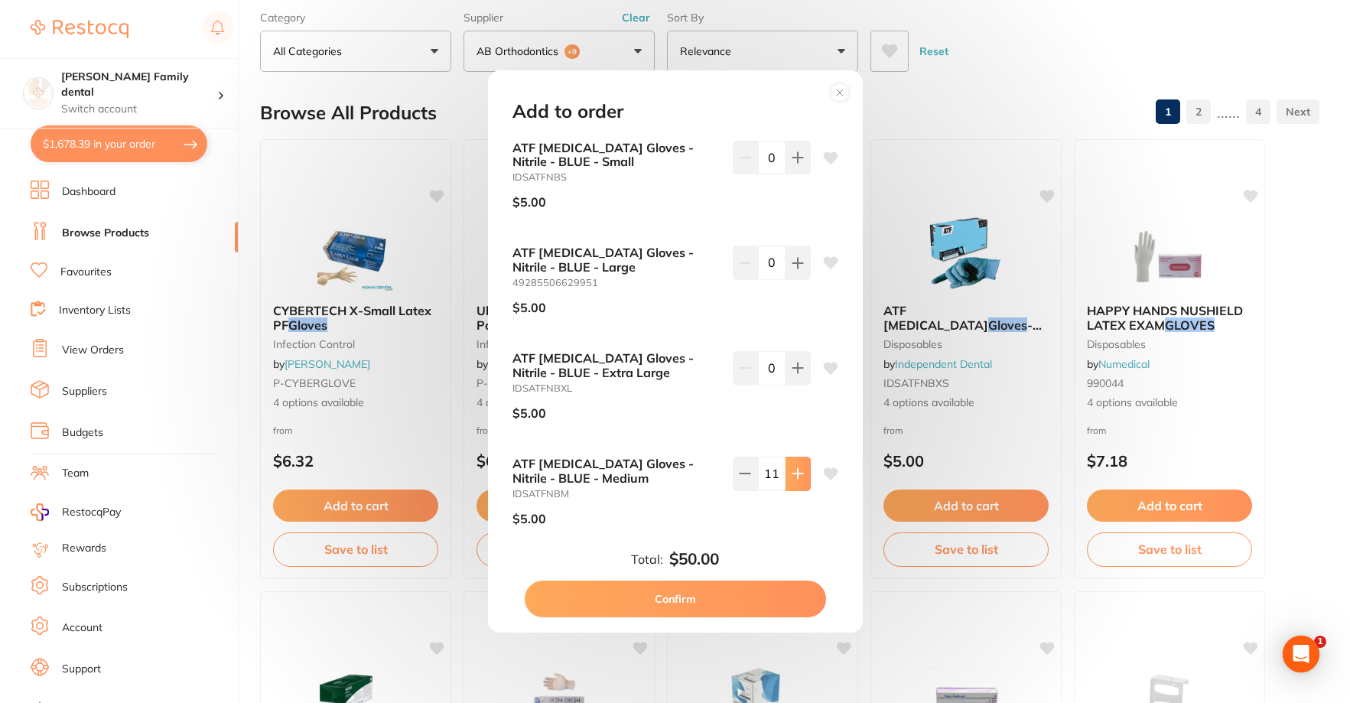
click at [793, 479] on icon at bounding box center [798, 473] width 12 height 12
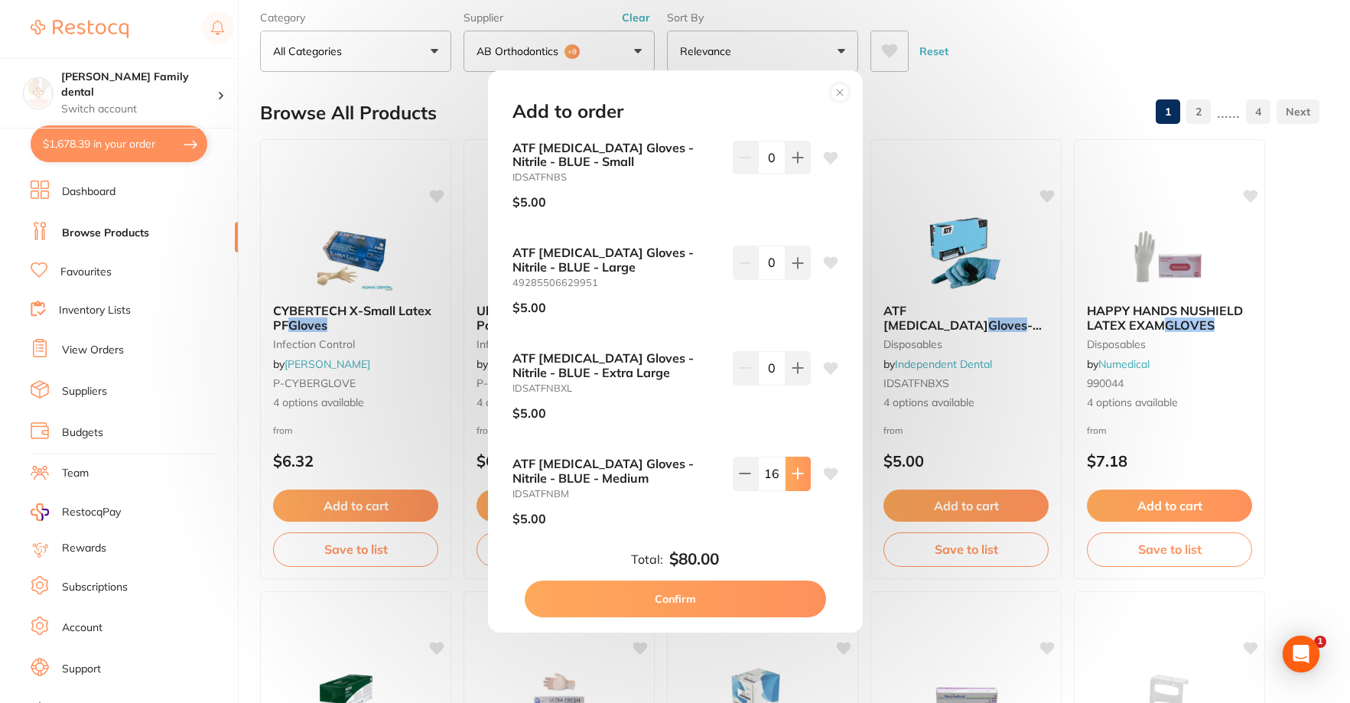
click at [793, 479] on icon at bounding box center [798, 473] width 12 height 12
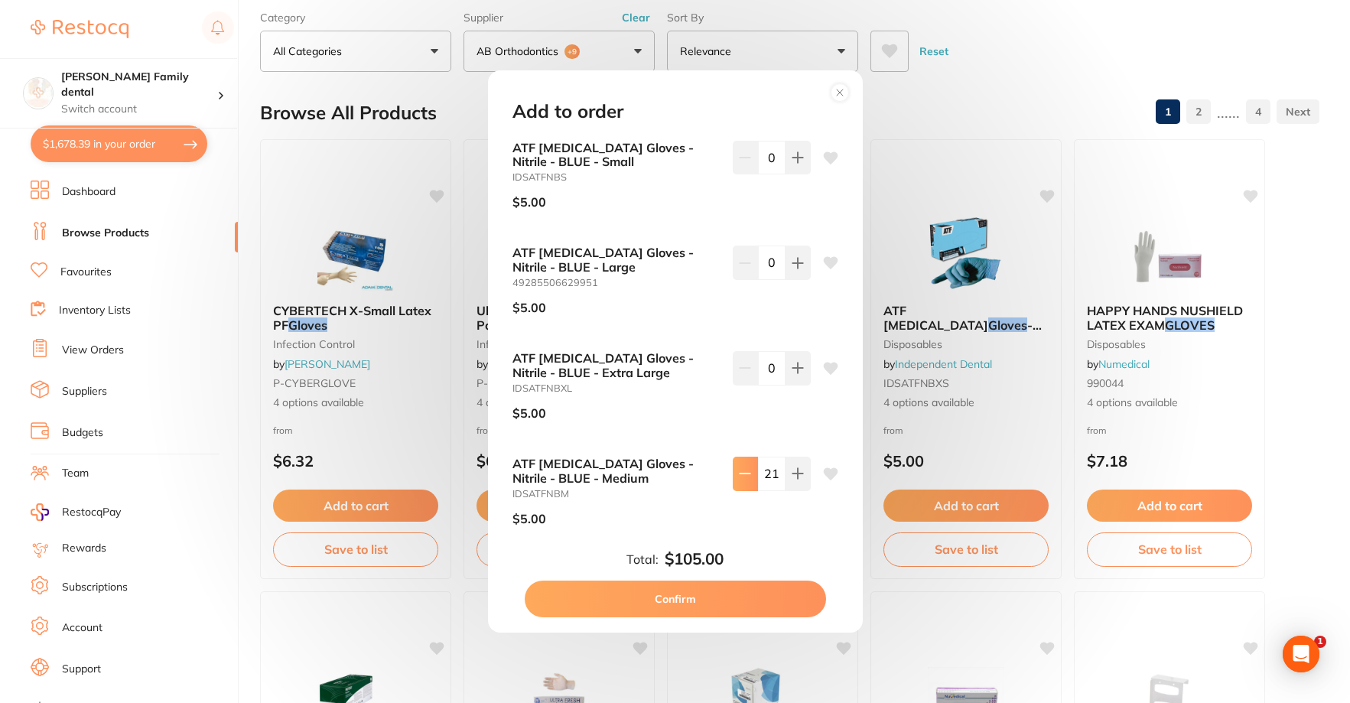
click at [733, 477] on button at bounding box center [745, 474] width 25 height 34
type input "20"
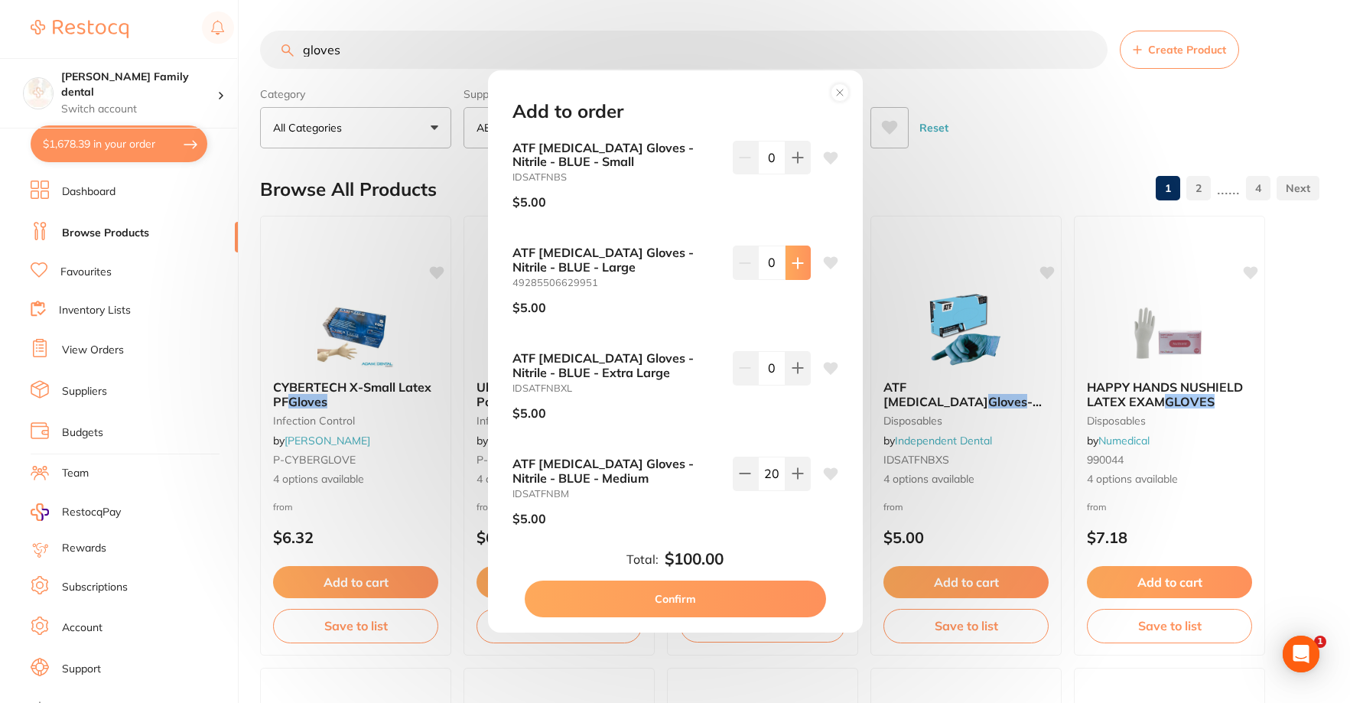
click at [792, 259] on icon at bounding box center [798, 263] width 12 height 12
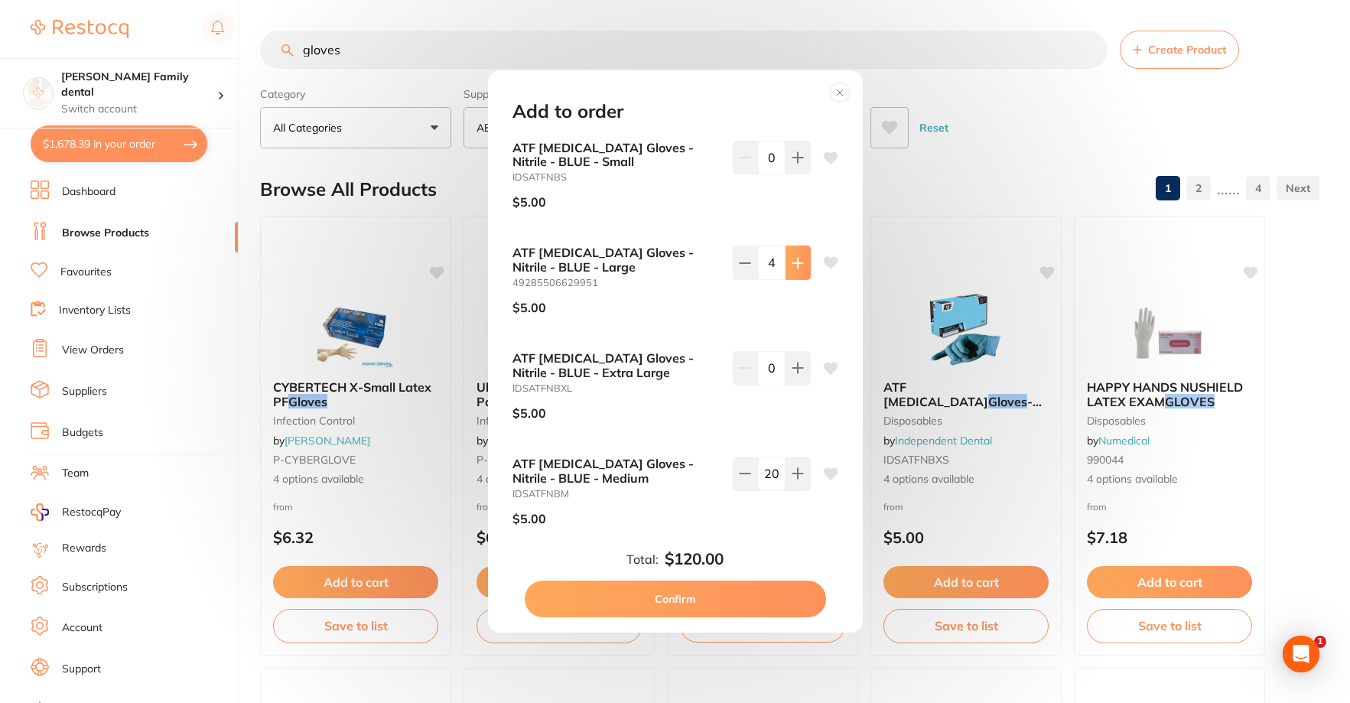
type input "5"
click at [667, 591] on button "Confirm" at bounding box center [675, 599] width 301 height 37
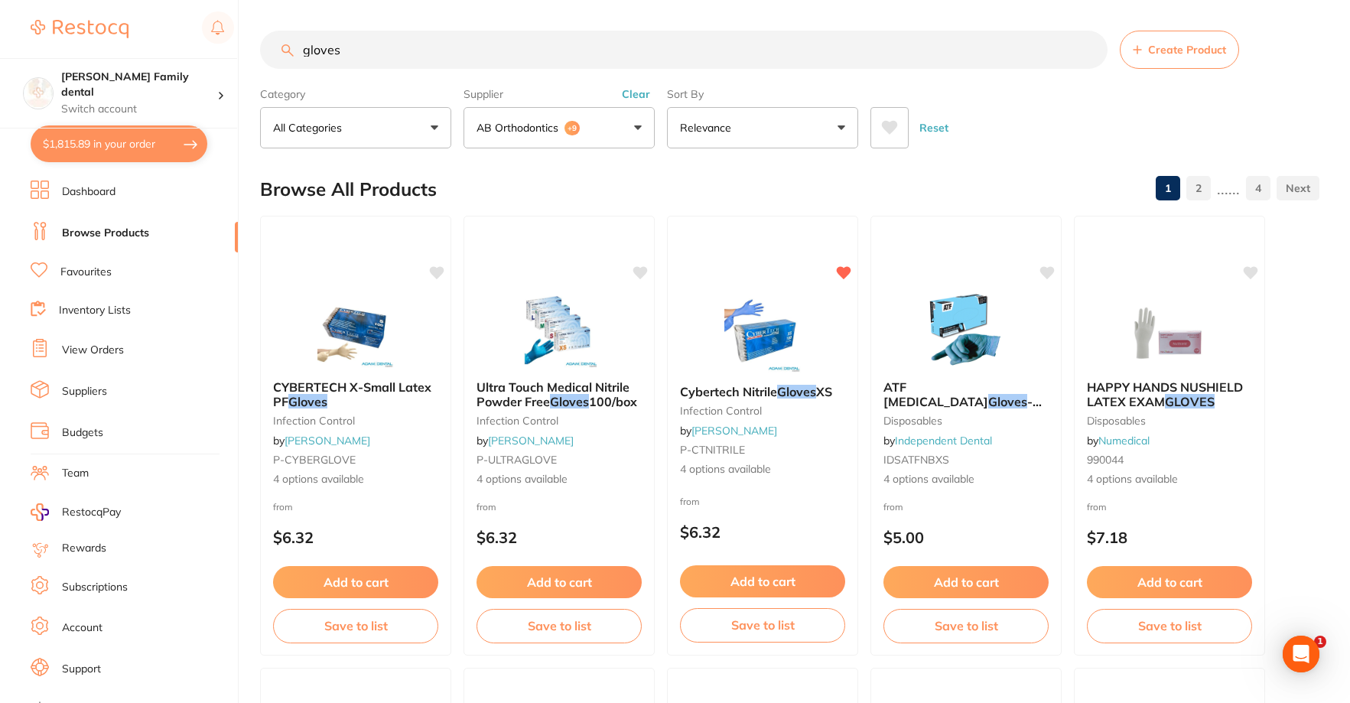
click at [126, 146] on button "$1,815.89 in your order" at bounding box center [119, 143] width 177 height 37
checkbox input "true"
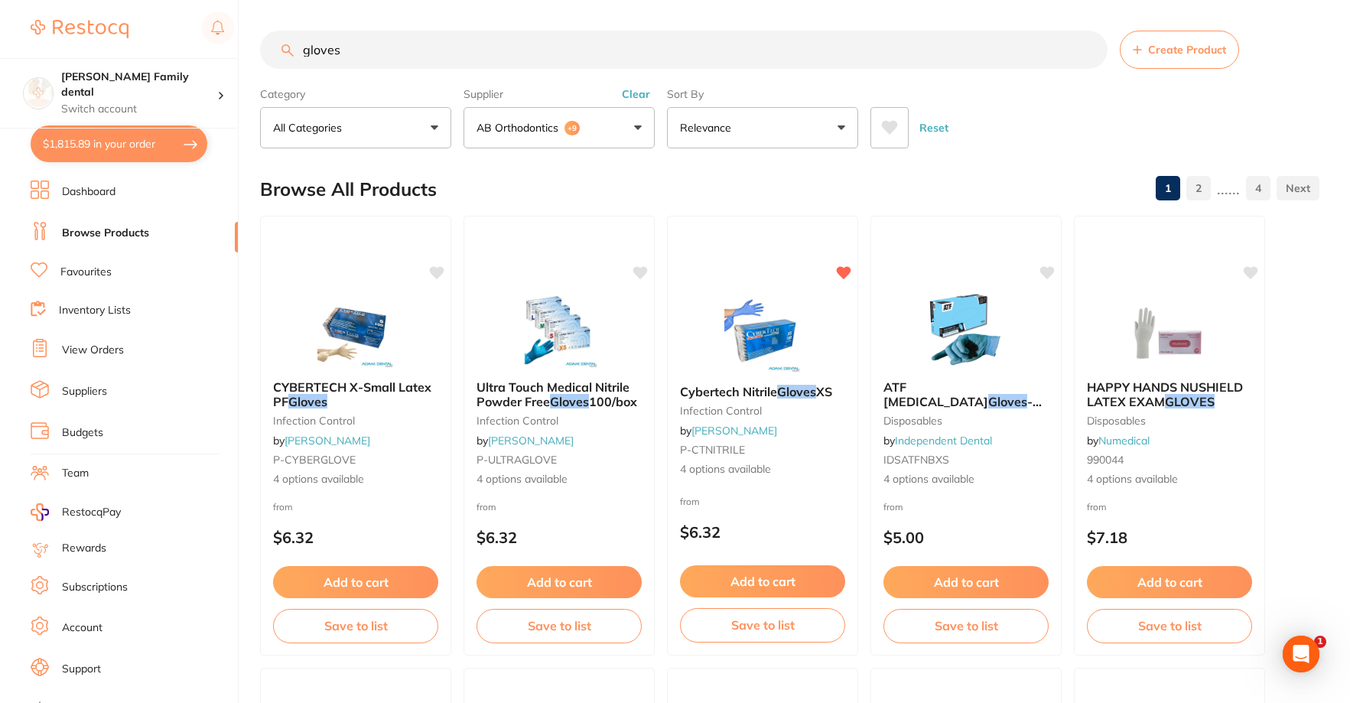
checkbox input "true"
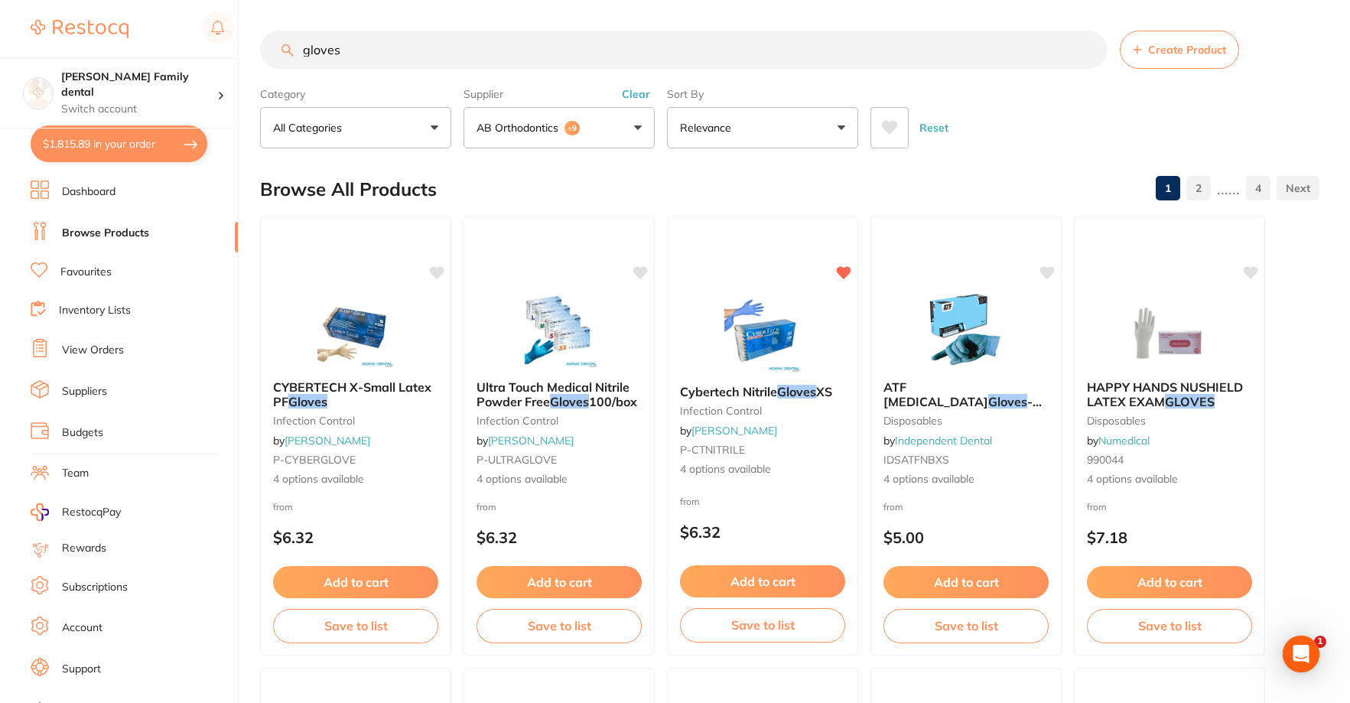
checkbox input "true"
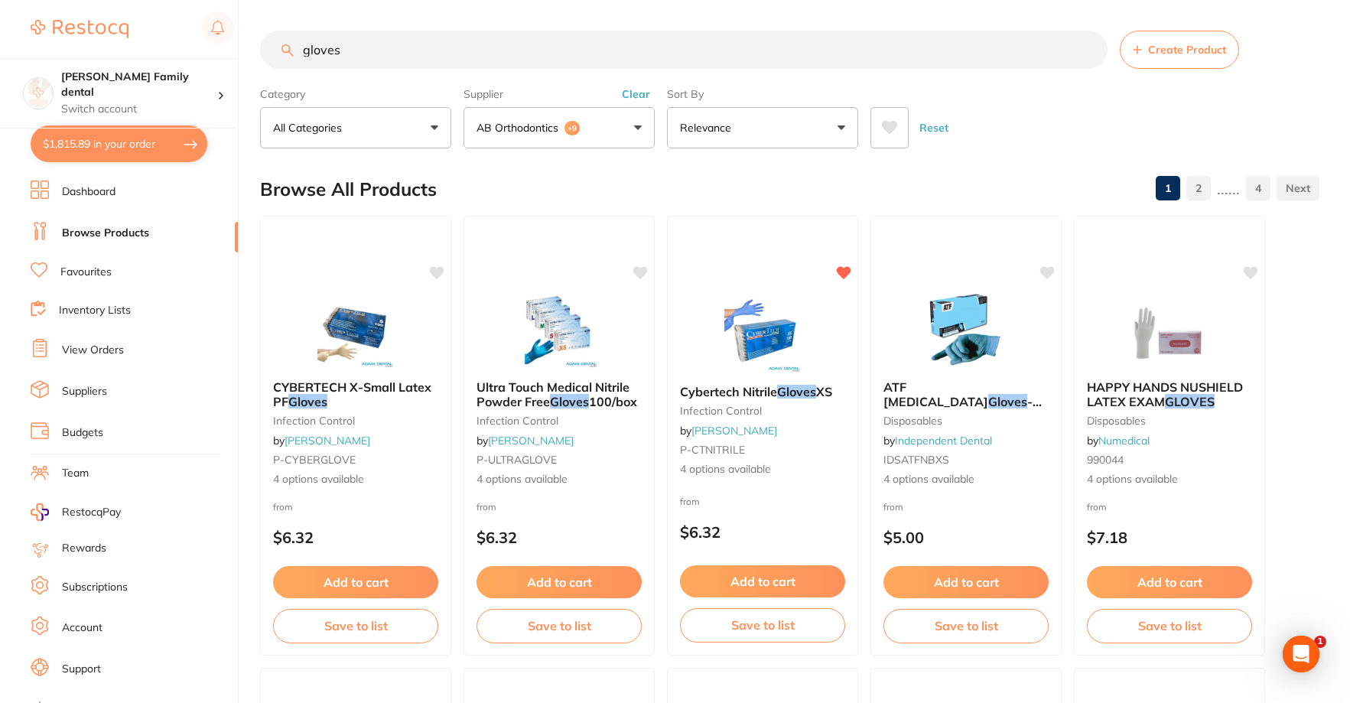
checkbox input "true"
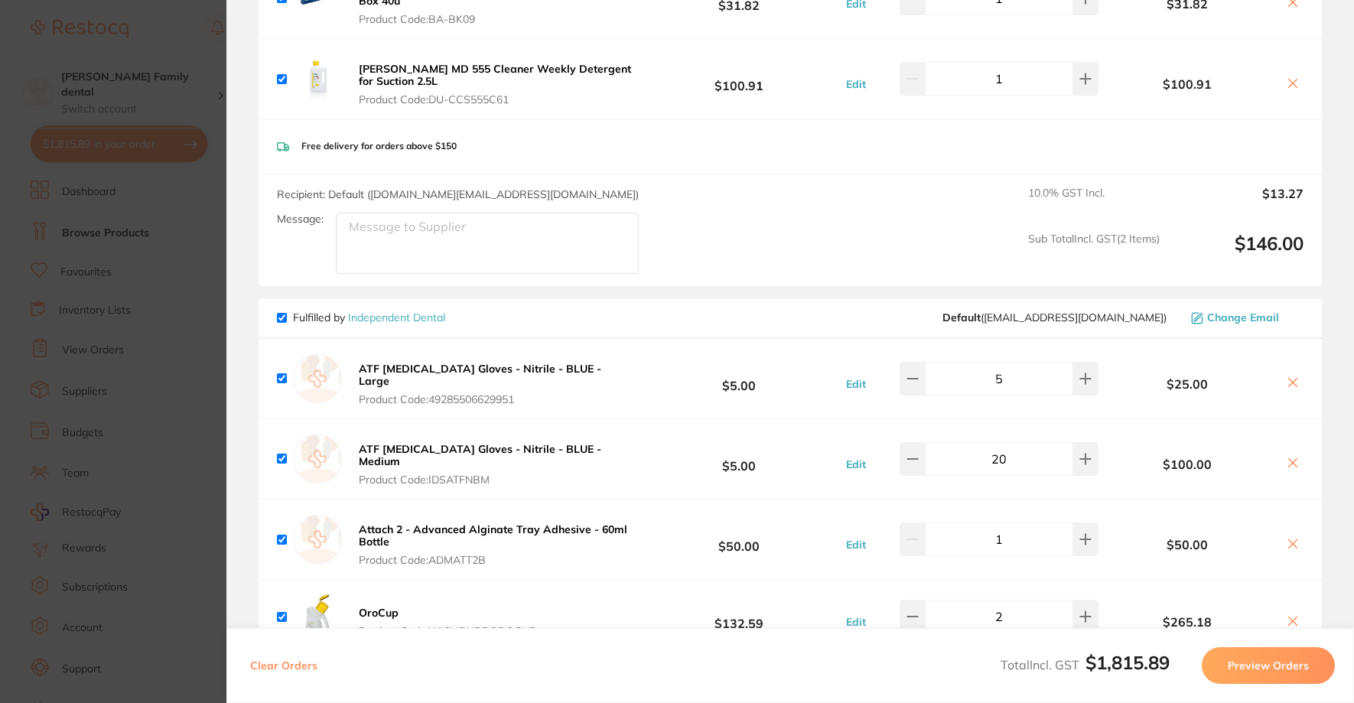
scroll to position [306, 0]
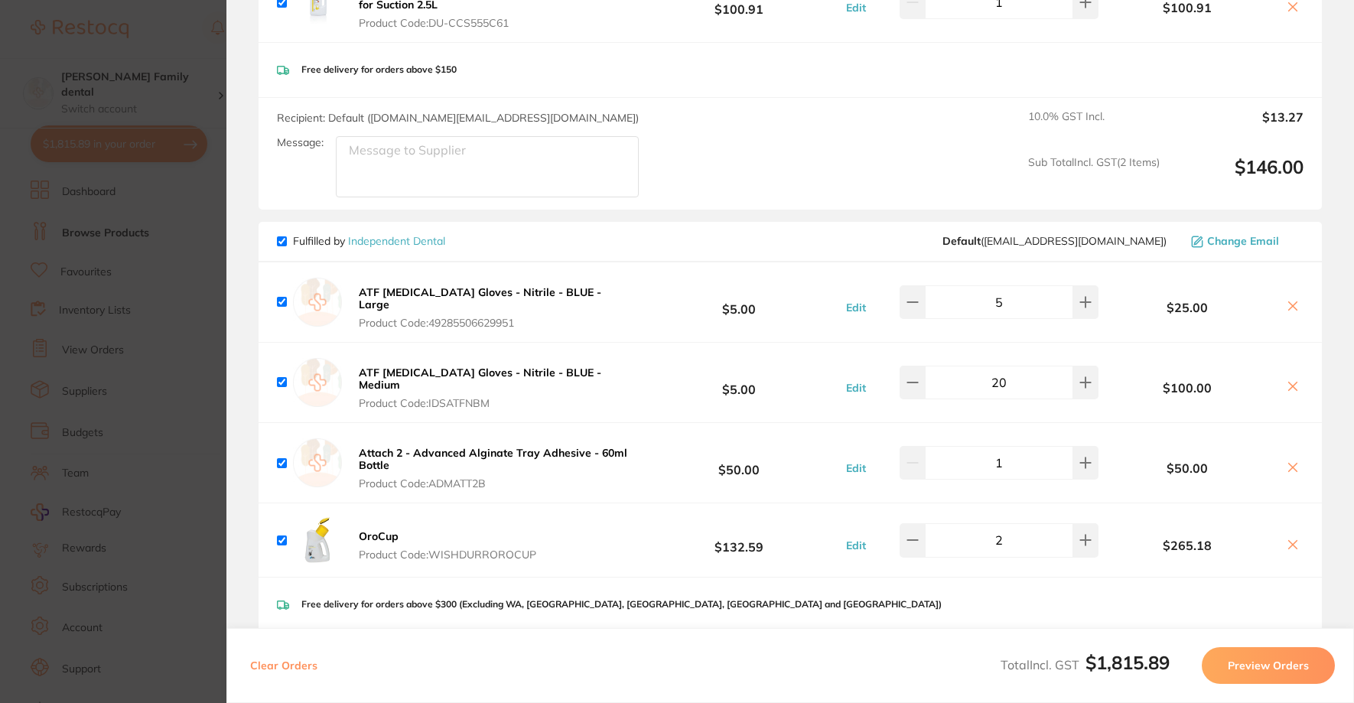
click at [280, 461] on input "checkbox" at bounding box center [282, 463] width 10 height 10
checkbox input "false"
click at [282, 542] on input "checkbox" at bounding box center [282, 541] width 10 height 10
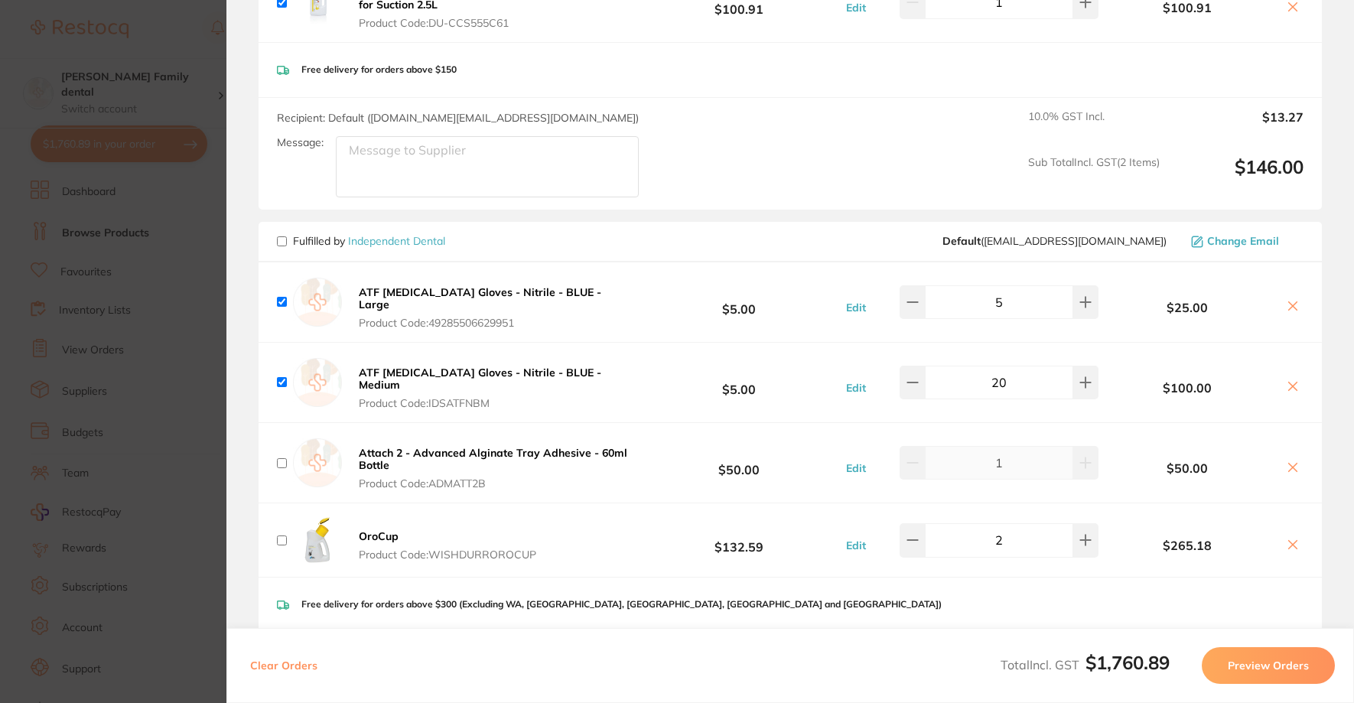
checkbox input "false"
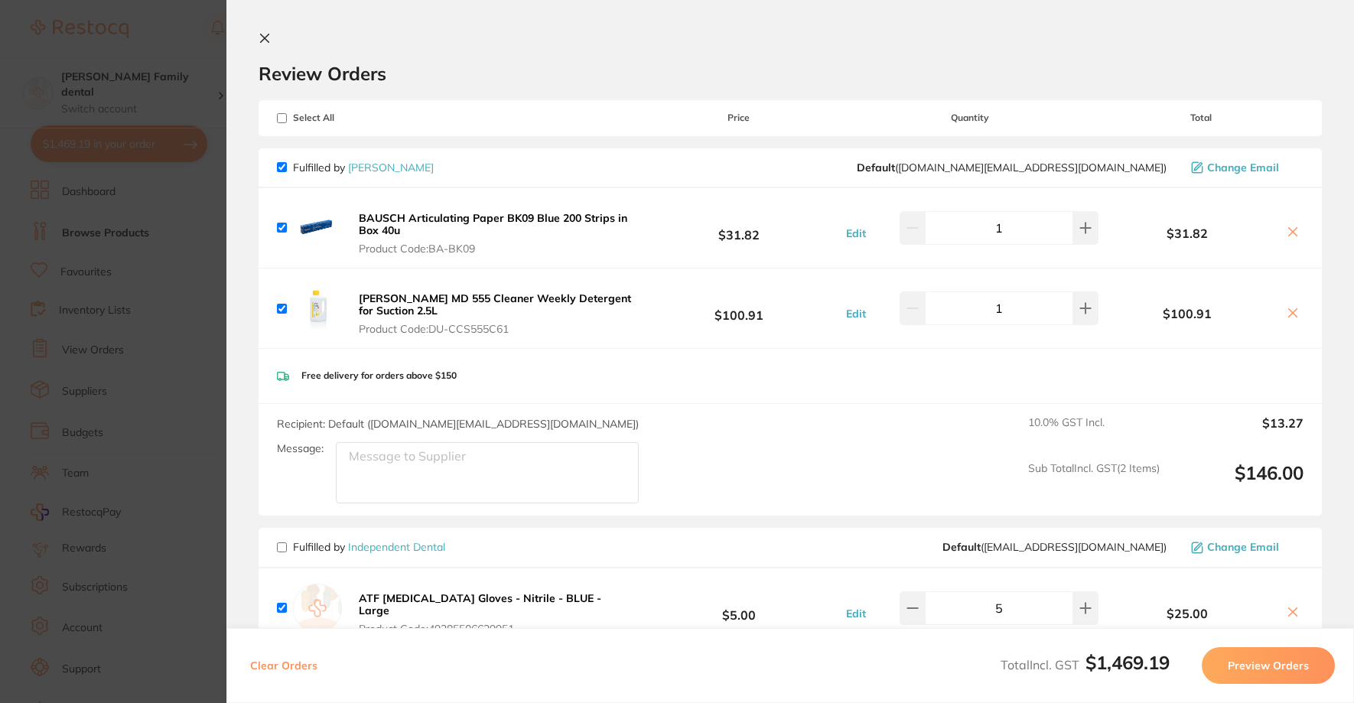
click at [285, 165] on input "checkbox" at bounding box center [282, 167] width 10 height 10
checkbox input "false"
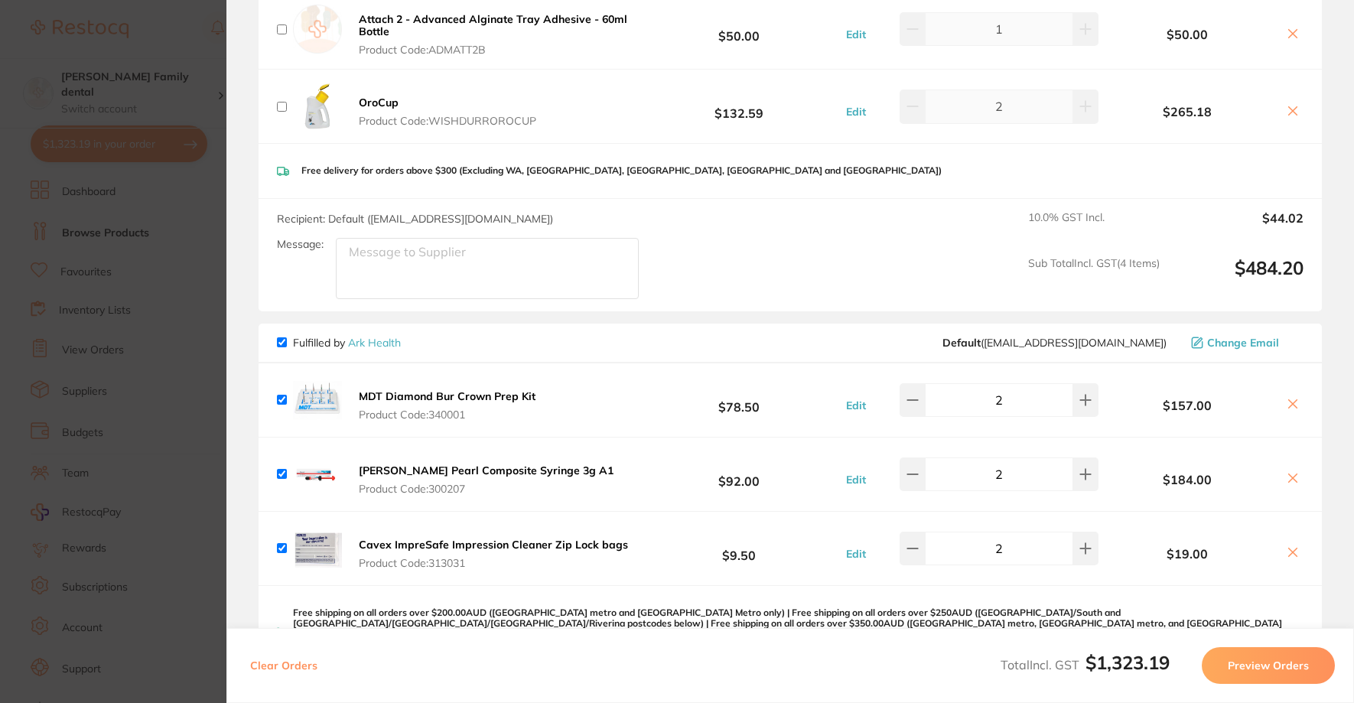
scroll to position [765, 0]
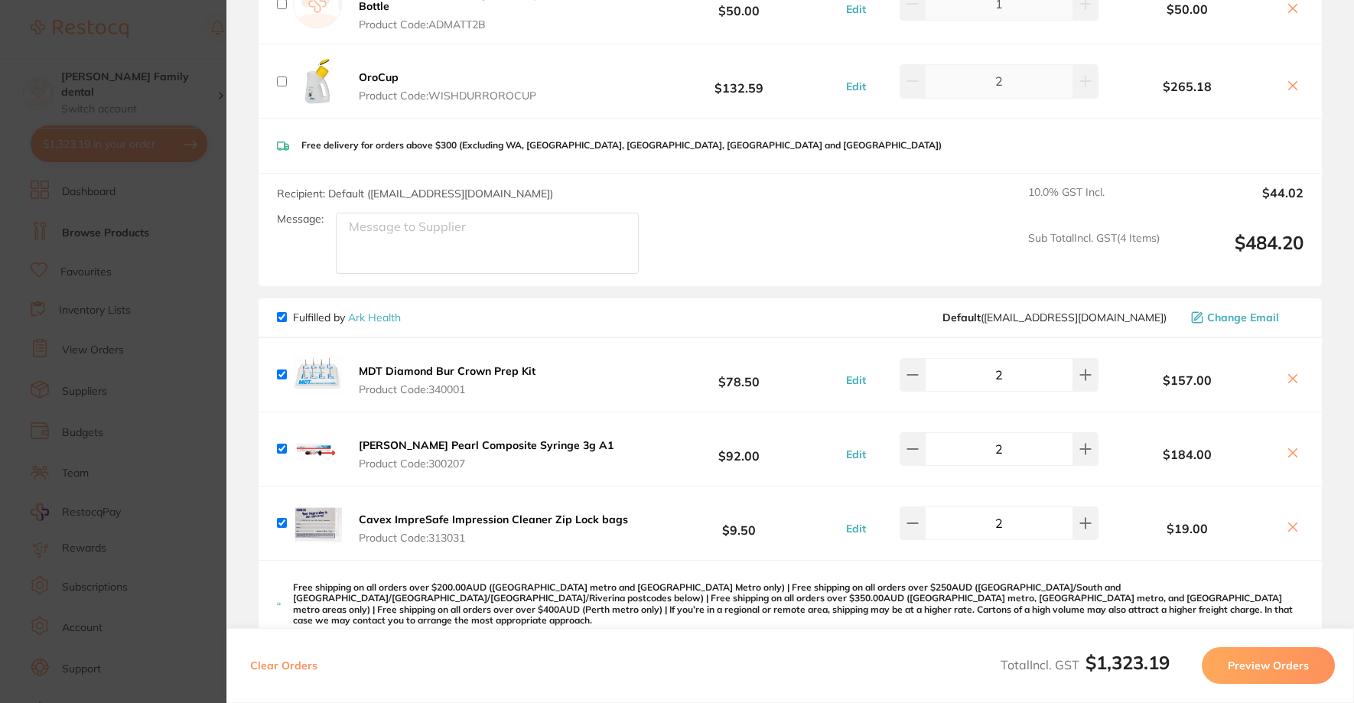
click at [283, 319] on input "checkbox" at bounding box center [282, 317] width 10 height 10
checkbox input "false"
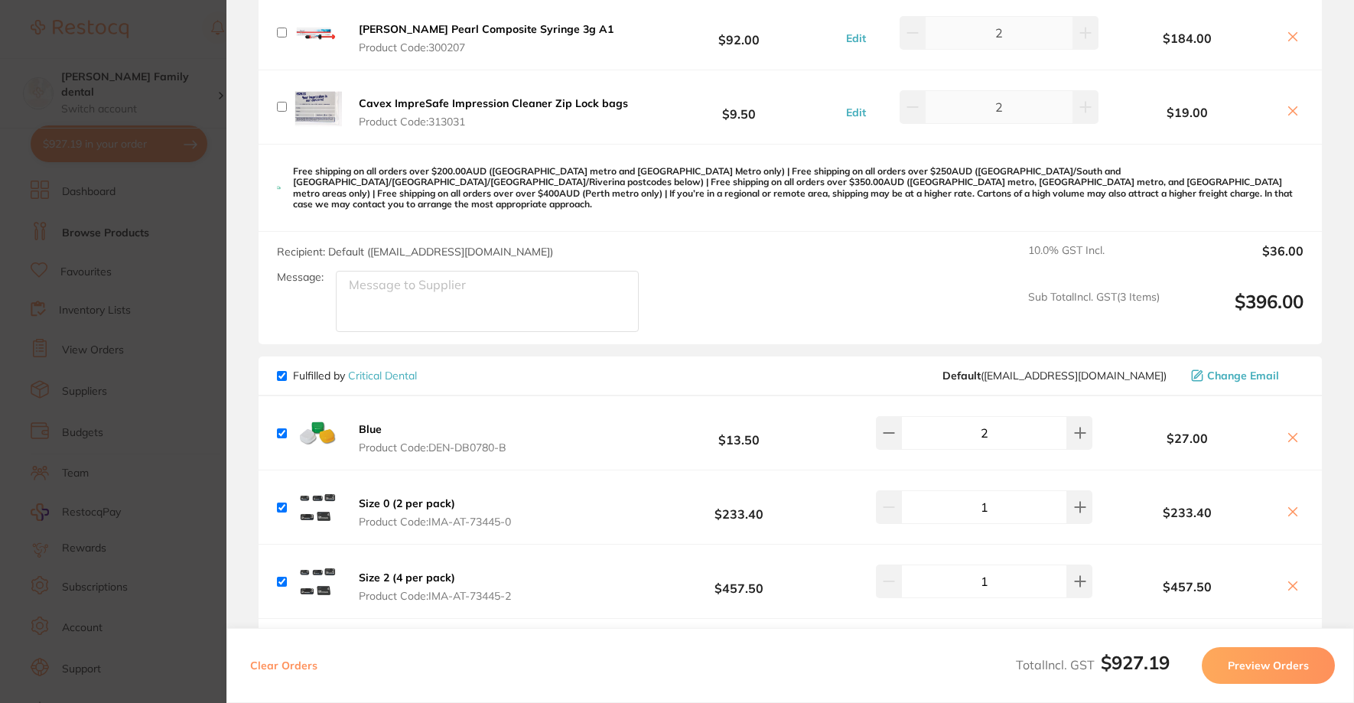
scroll to position [1224, 0]
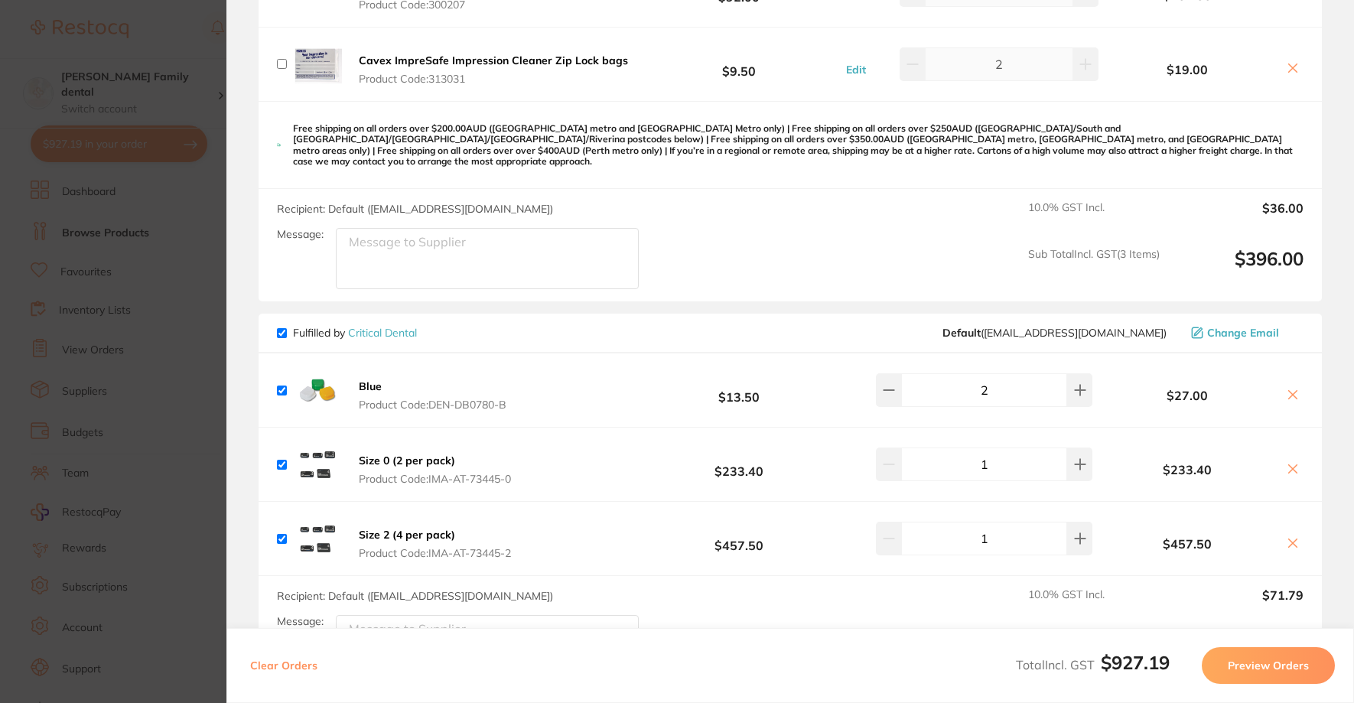
click at [280, 328] on input "checkbox" at bounding box center [282, 333] width 10 height 10
checkbox input "false"
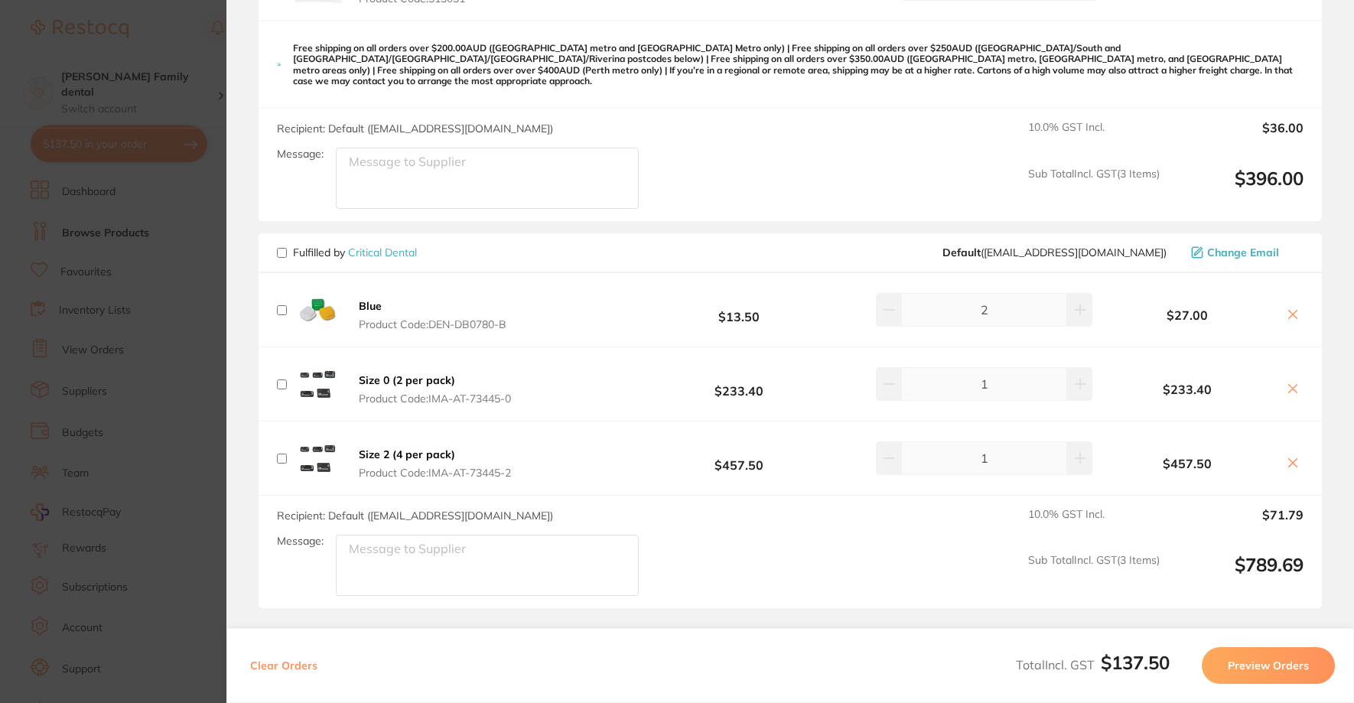
scroll to position [1441, 0]
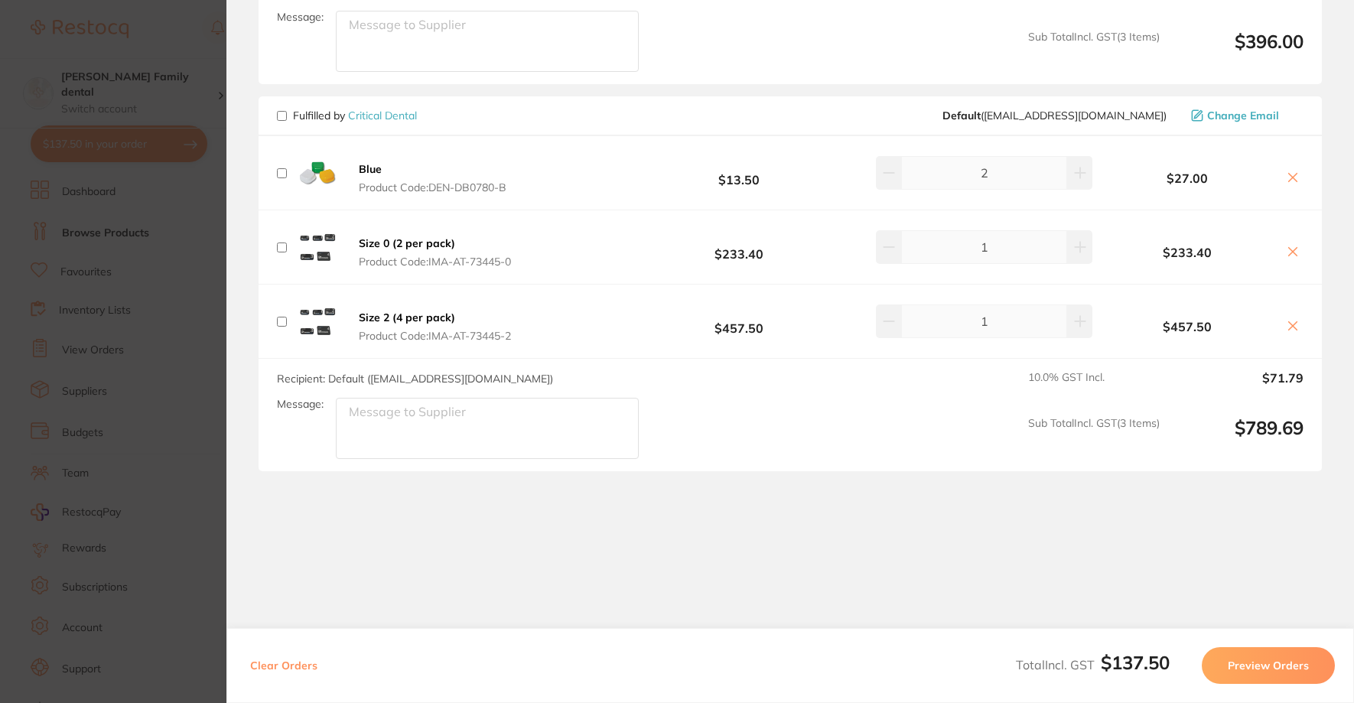
click at [1259, 659] on button "Preview Orders" at bounding box center [1268, 665] width 133 height 37
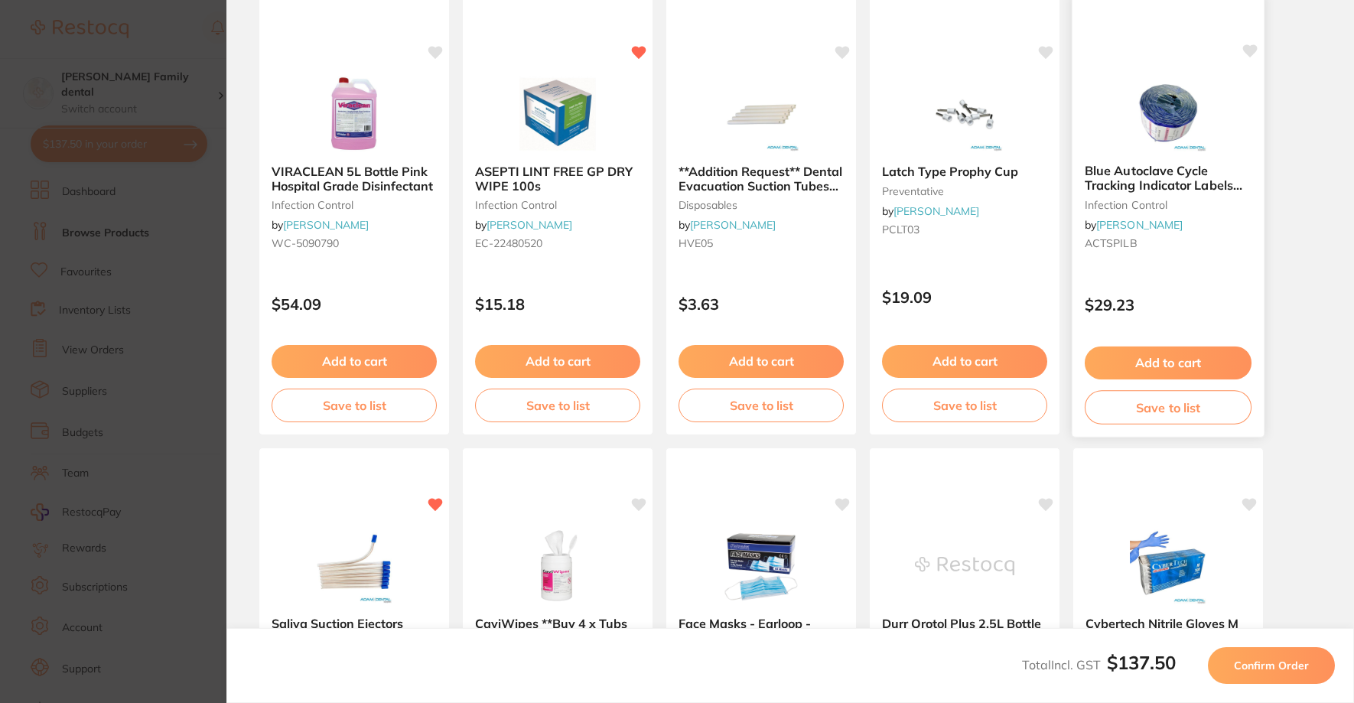
scroll to position [0, 0]
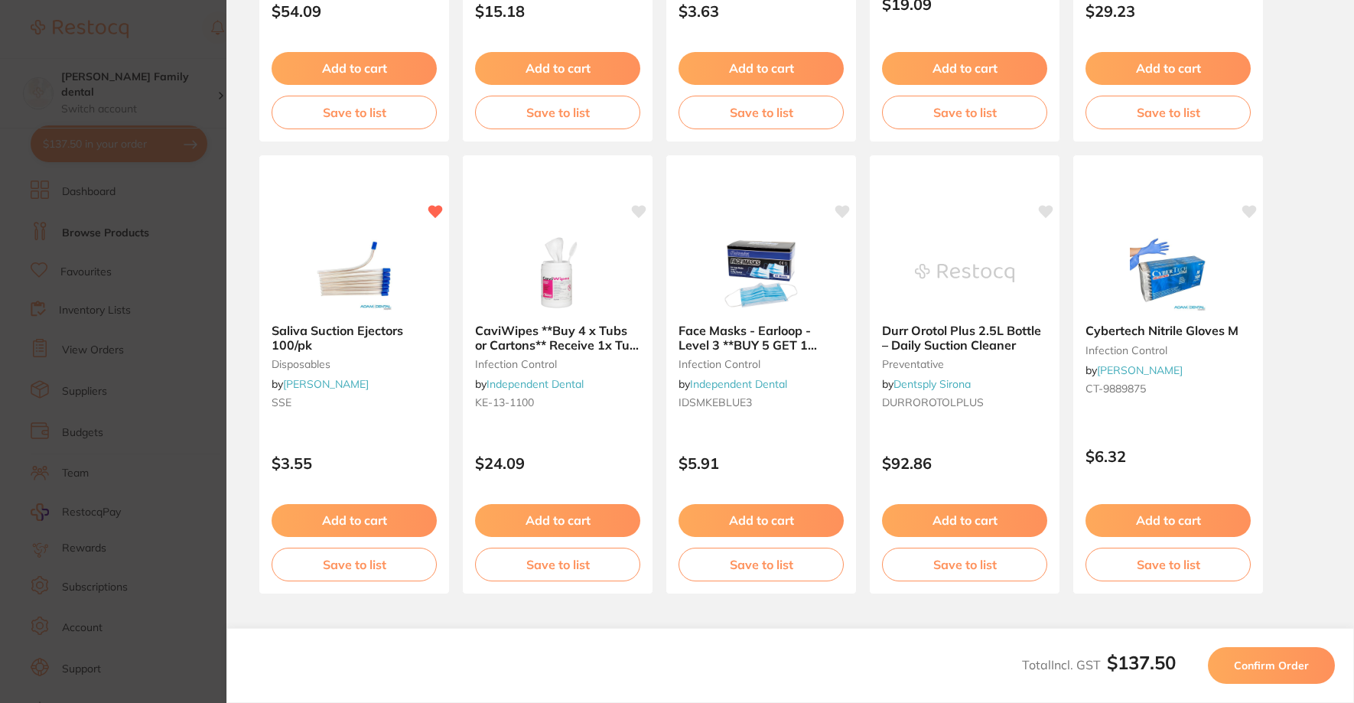
click at [1285, 662] on span "Confirm Order" at bounding box center [1271, 666] width 75 height 14
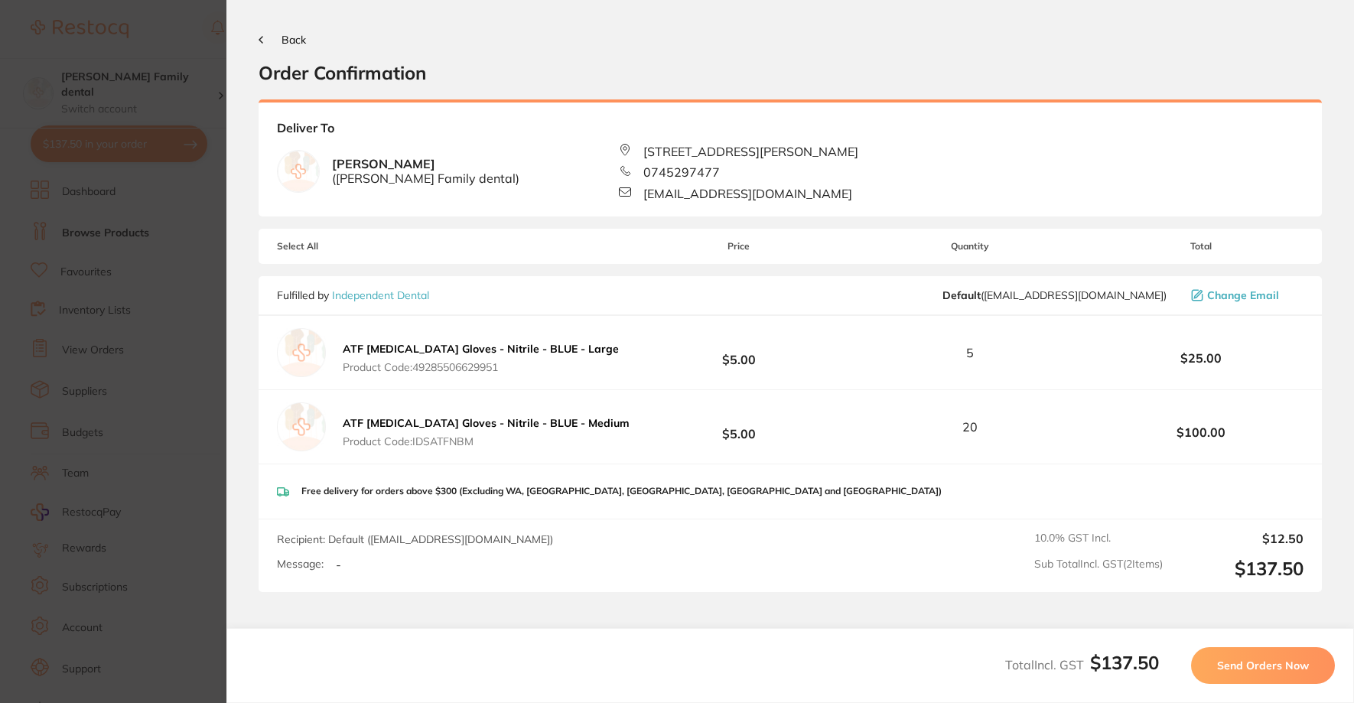
click at [1282, 675] on button "Send Orders Now" at bounding box center [1263, 665] width 144 height 37
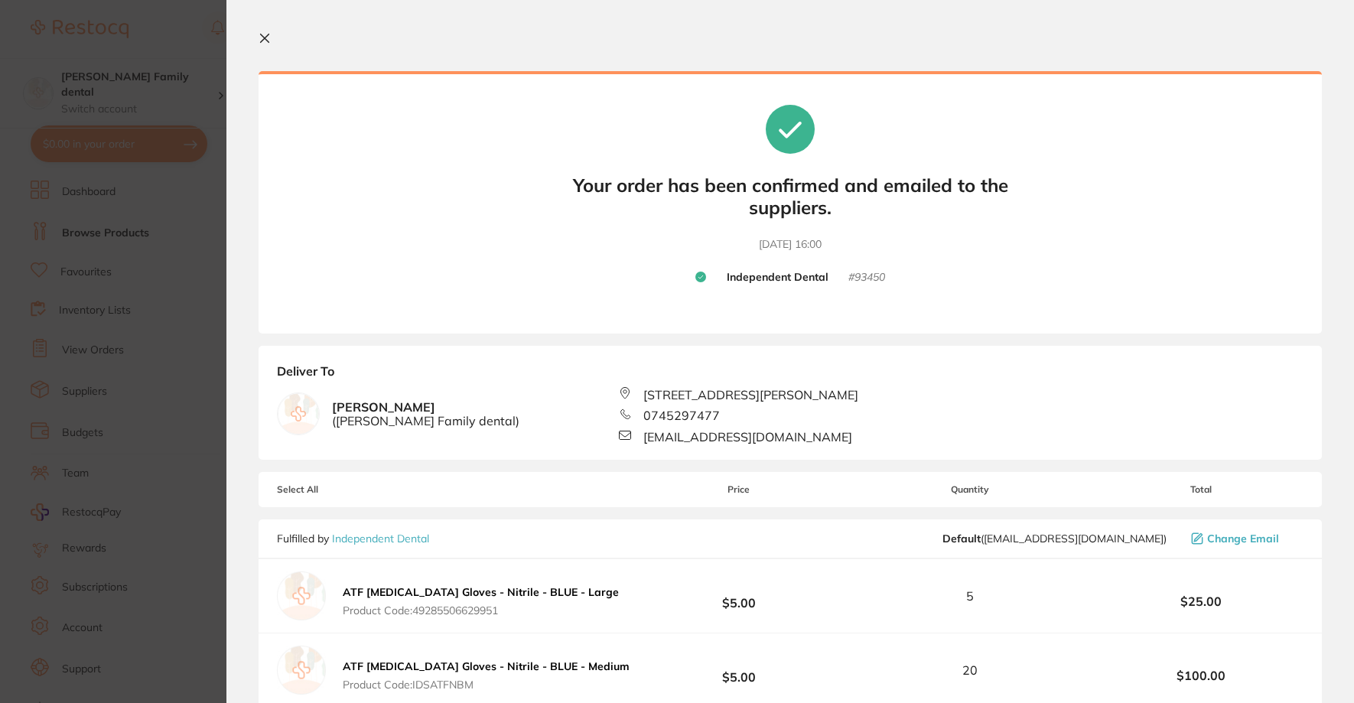
click at [259, 37] on icon at bounding box center [265, 38] width 12 height 12
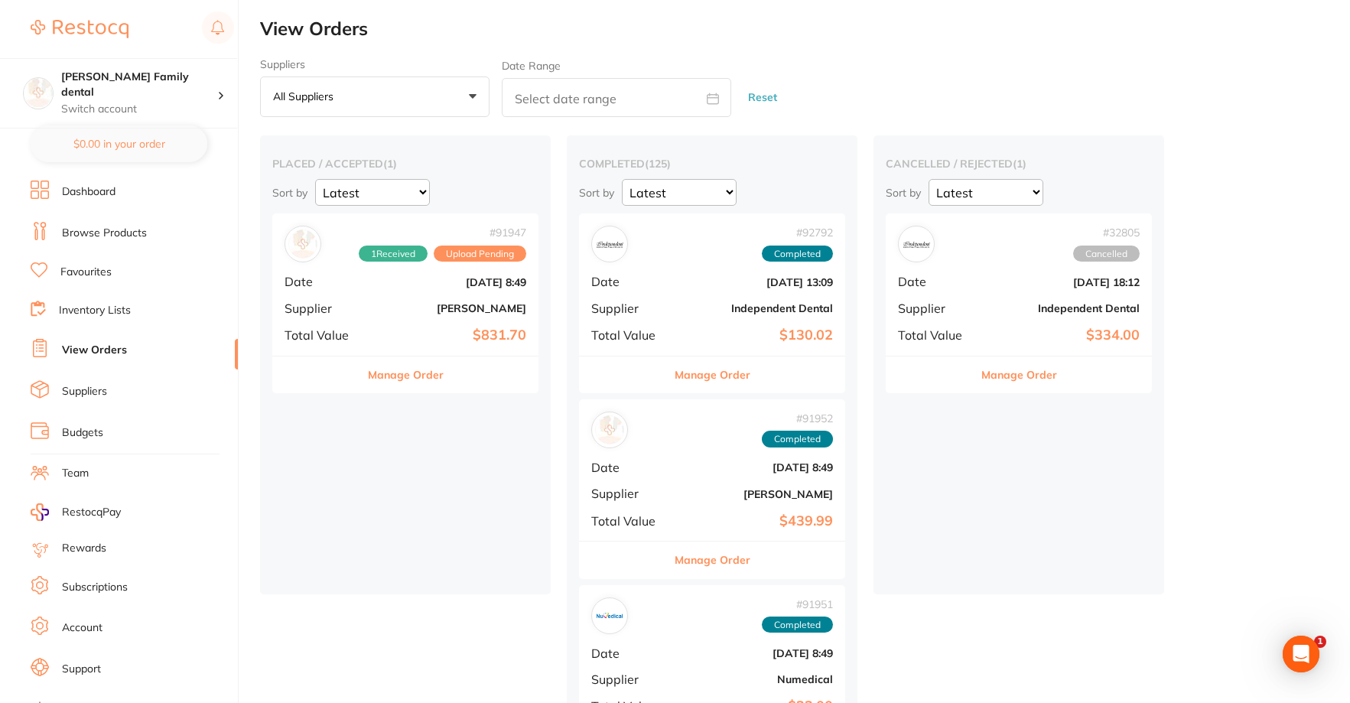
checkbox input "false"
